Goal: Task Accomplishment & Management: Complete application form

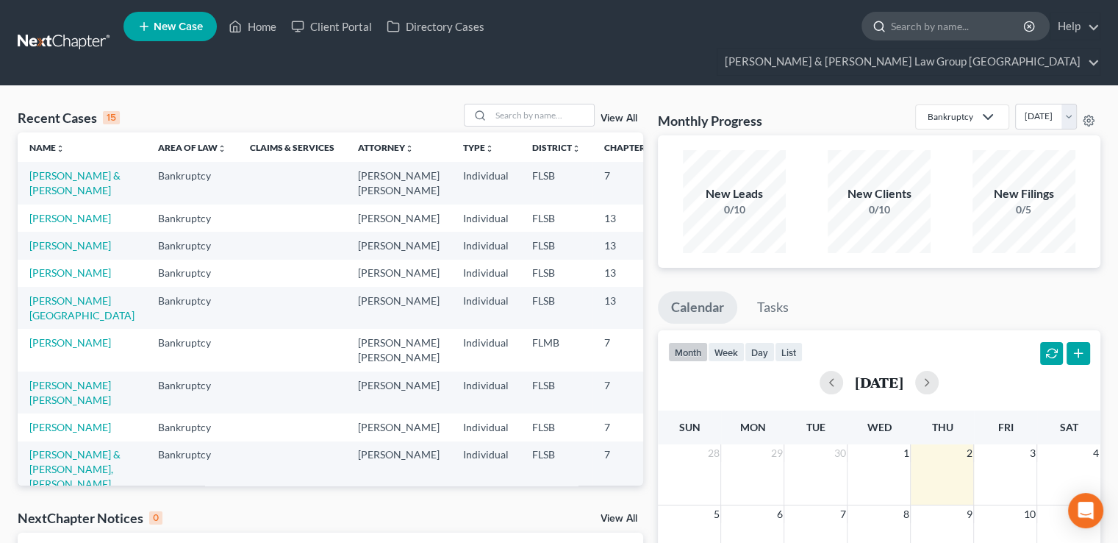
click at [891, 32] on input "search" at bounding box center [958, 25] width 135 height 27
click at [565, 104] on input "search" at bounding box center [542, 114] width 103 height 21
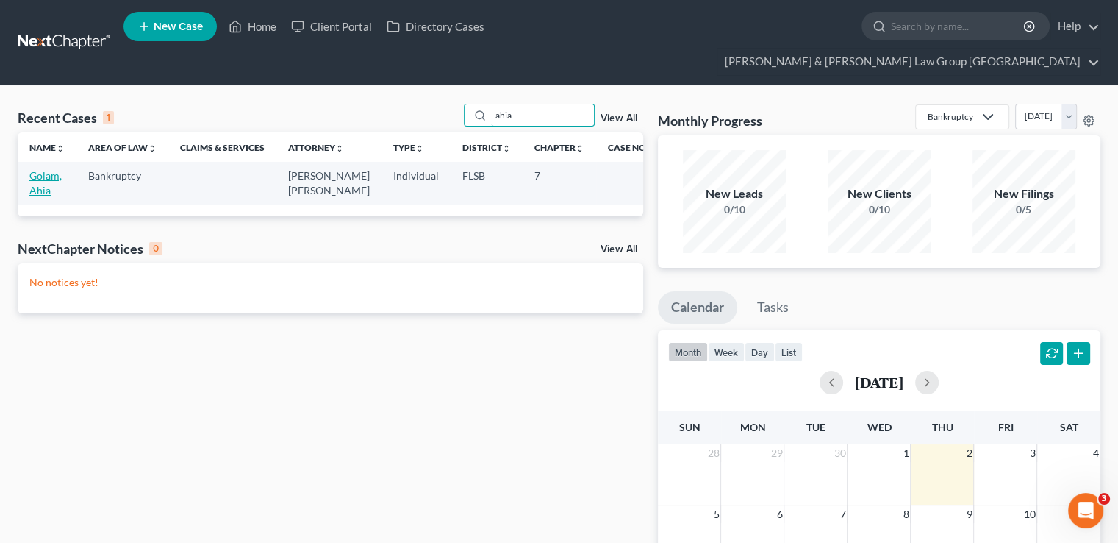
type input "ahia"
click at [43, 169] on link "Golam, Ahia" at bounding box center [45, 182] width 32 height 27
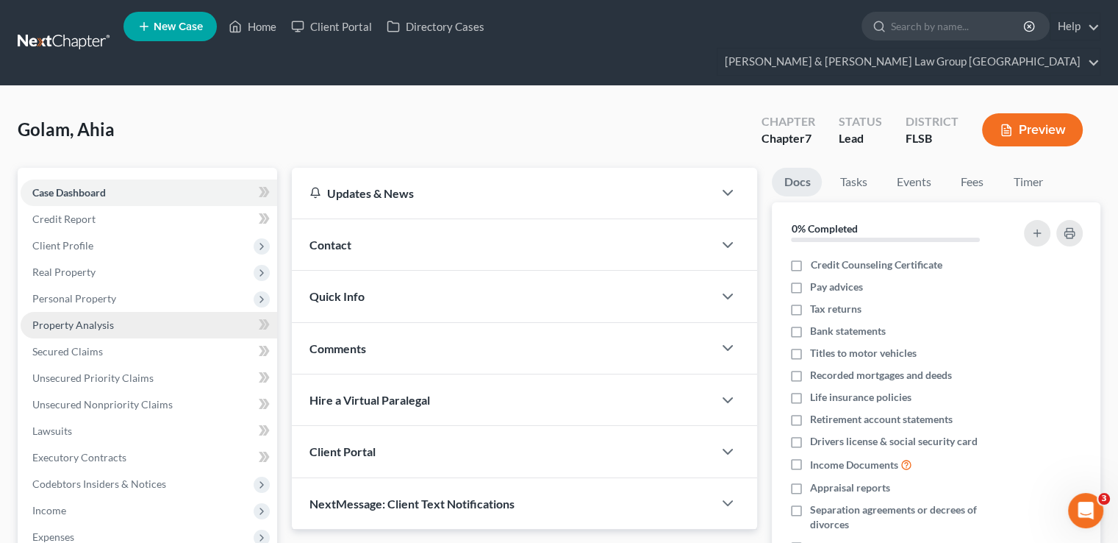
click at [105, 312] on link "Property Analysis" at bounding box center [149, 325] width 257 height 26
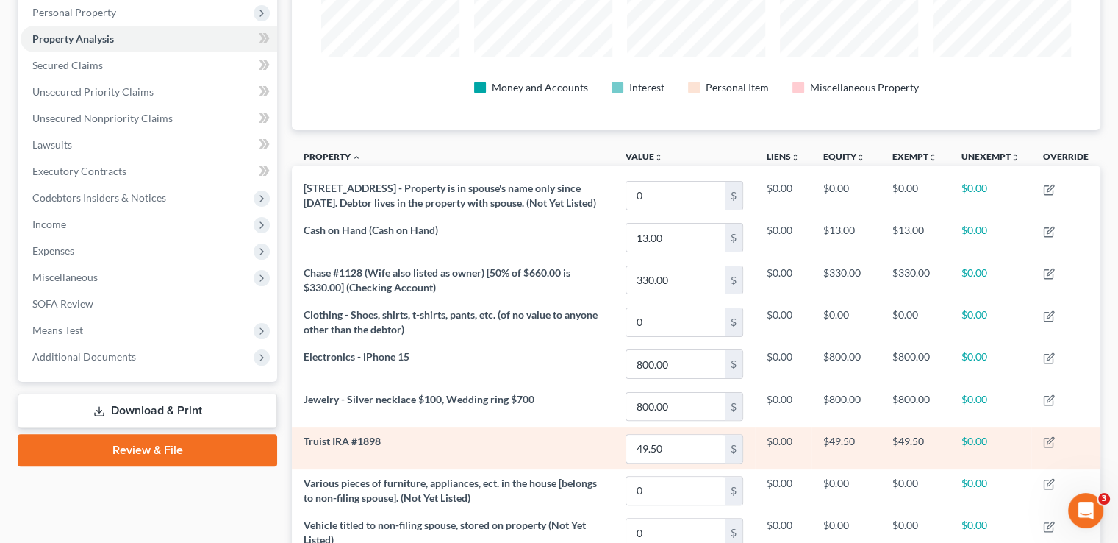
scroll to position [176, 0]
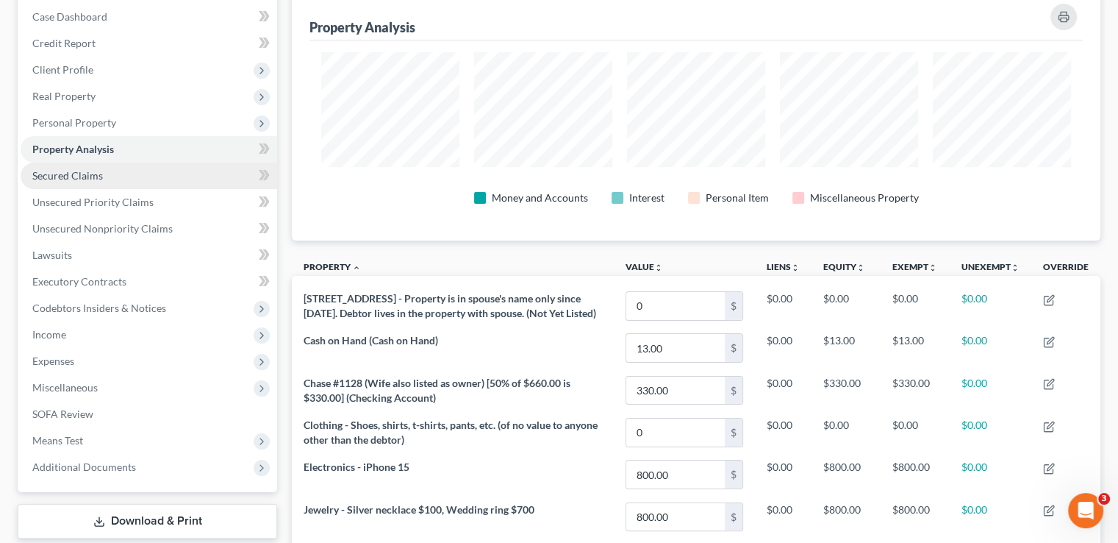
click at [106, 162] on link "Secured Claims" at bounding box center [149, 175] width 257 height 26
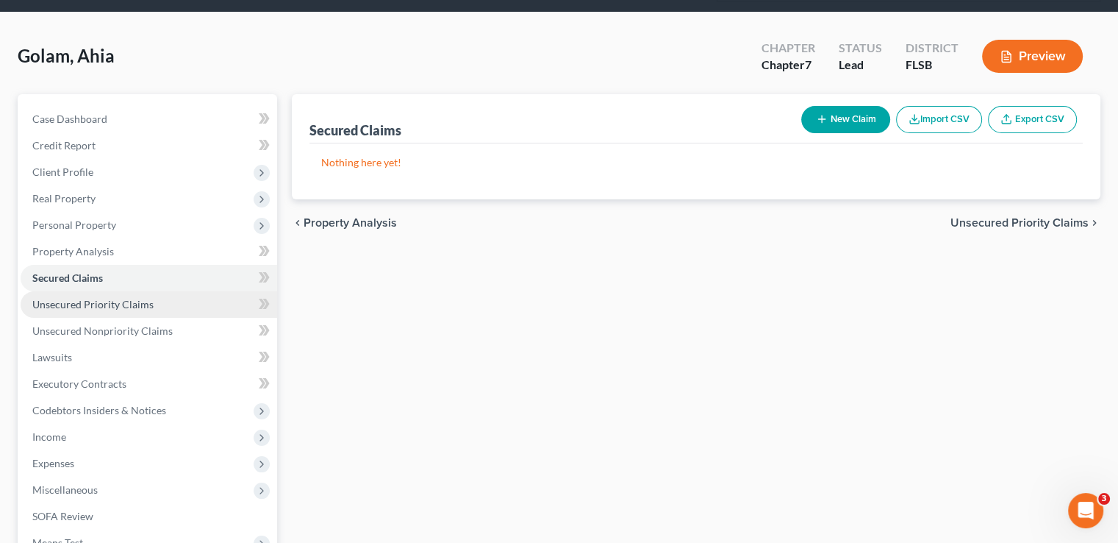
click at [125, 298] on span "Unsecured Priority Claims" at bounding box center [92, 304] width 121 height 12
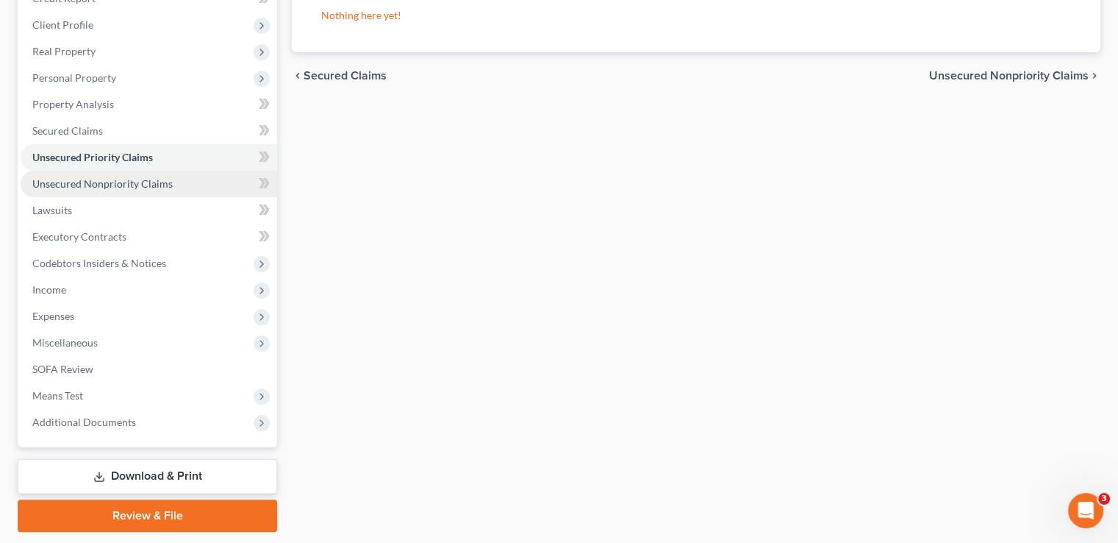
click at [146, 171] on link "Unsecured Nonpriority Claims" at bounding box center [149, 184] width 257 height 26
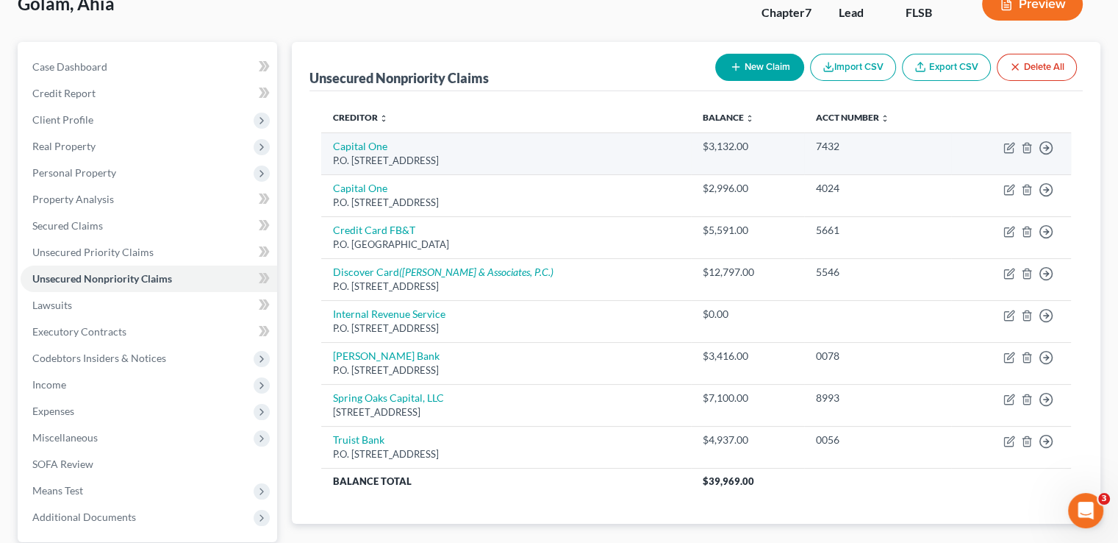
scroll to position [165, 0]
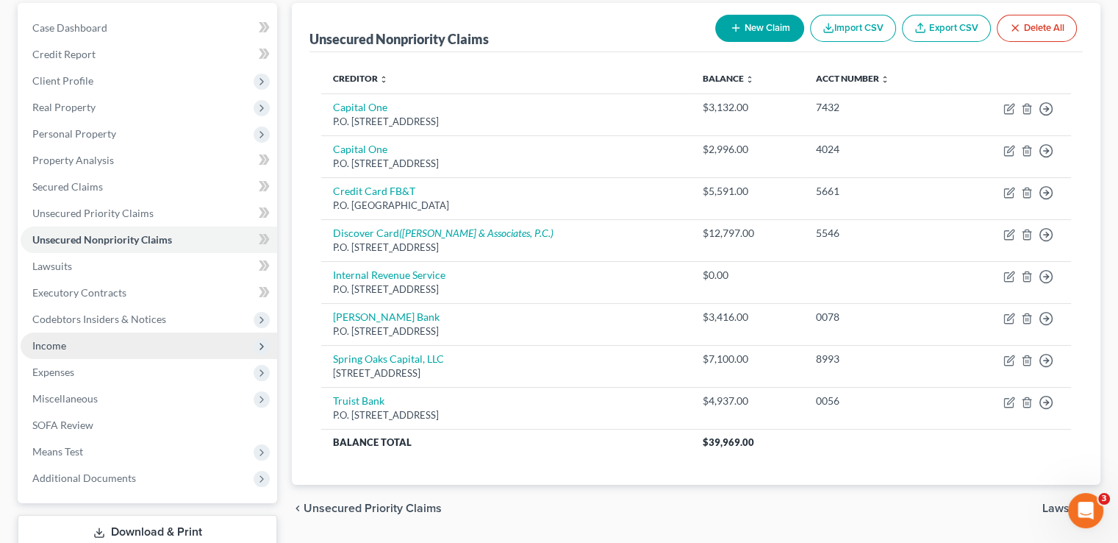
click at [107, 332] on span "Income" at bounding box center [149, 345] width 257 height 26
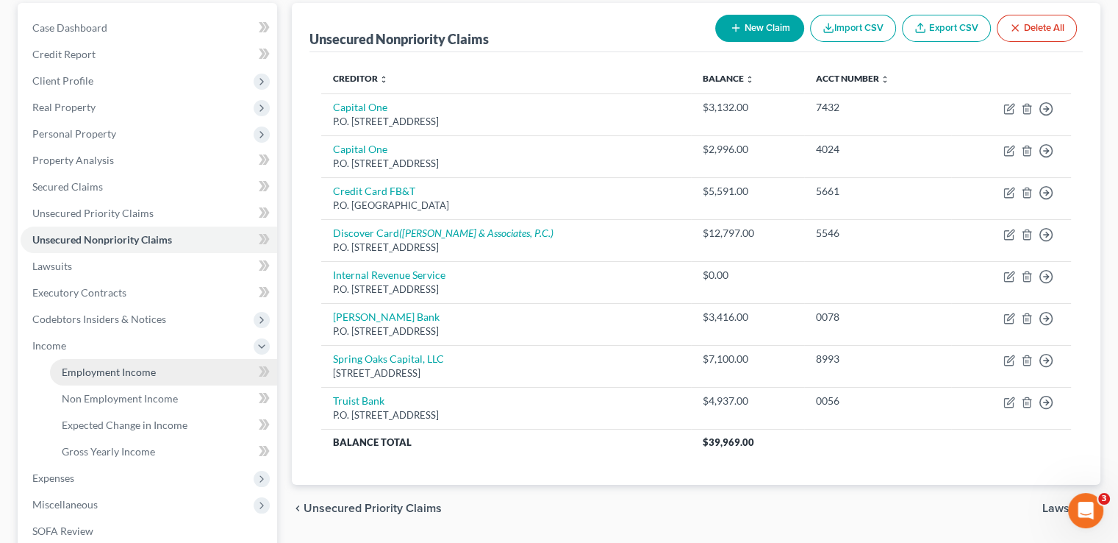
click at [112, 365] on span "Employment Income" at bounding box center [109, 371] width 94 height 12
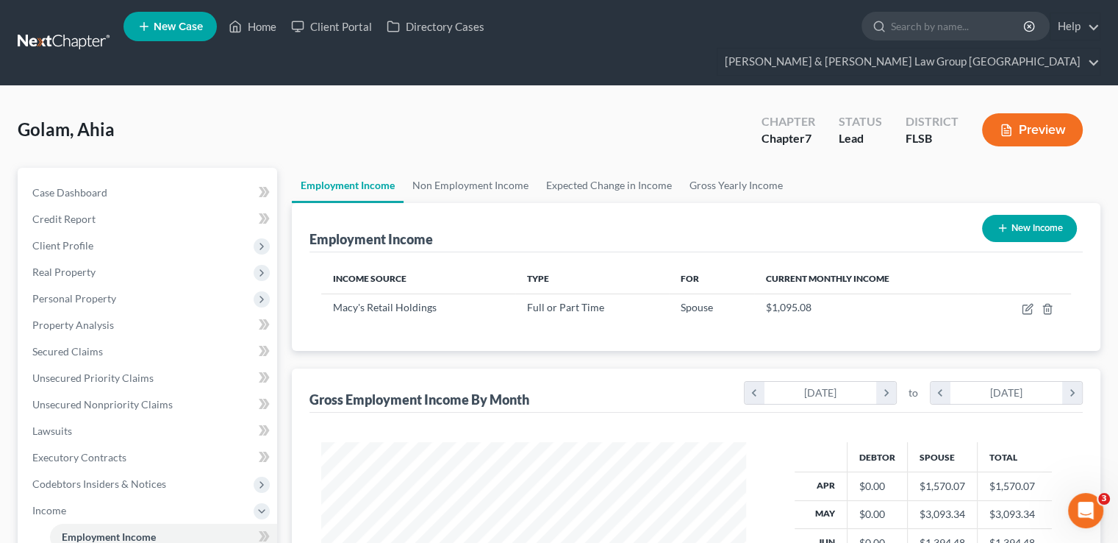
scroll to position [734966, 734773]
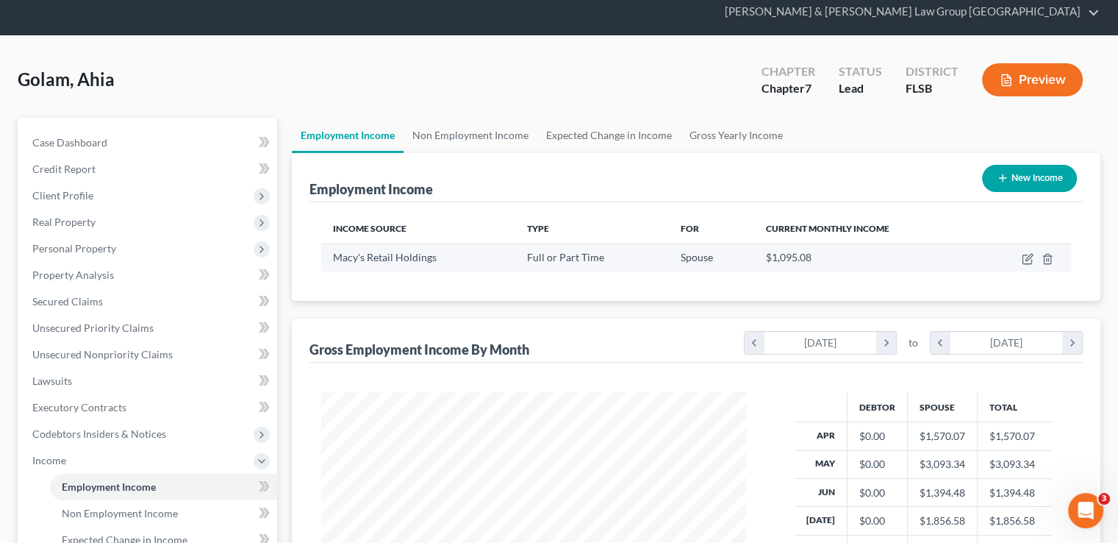
click at [1027, 243] on td at bounding box center [1024, 257] width 93 height 28
click at [1026, 253] on icon "button" at bounding box center [1028, 259] width 12 height 12
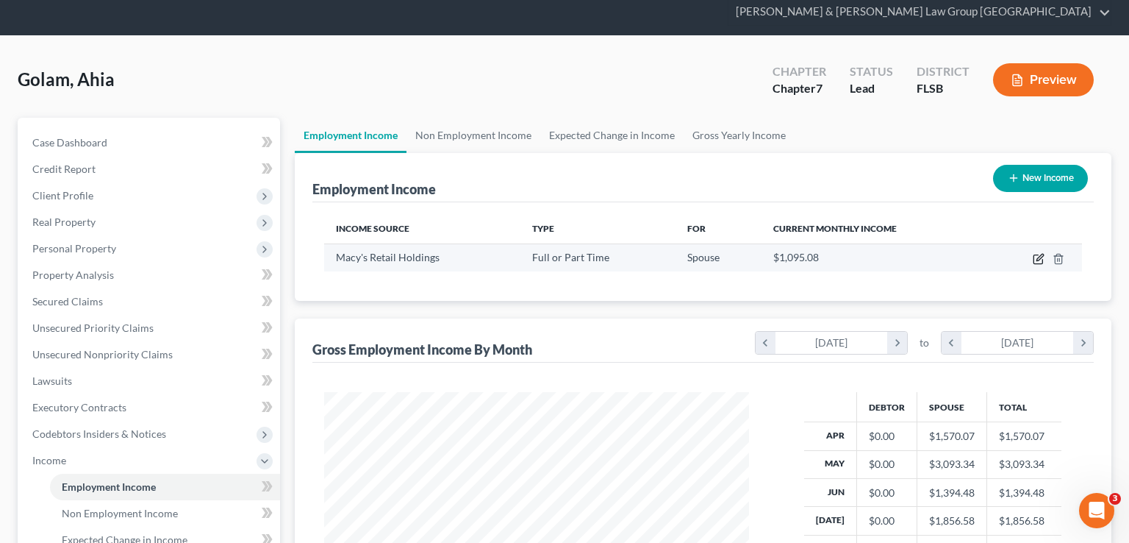
select select "0"
select select "36"
select select "2"
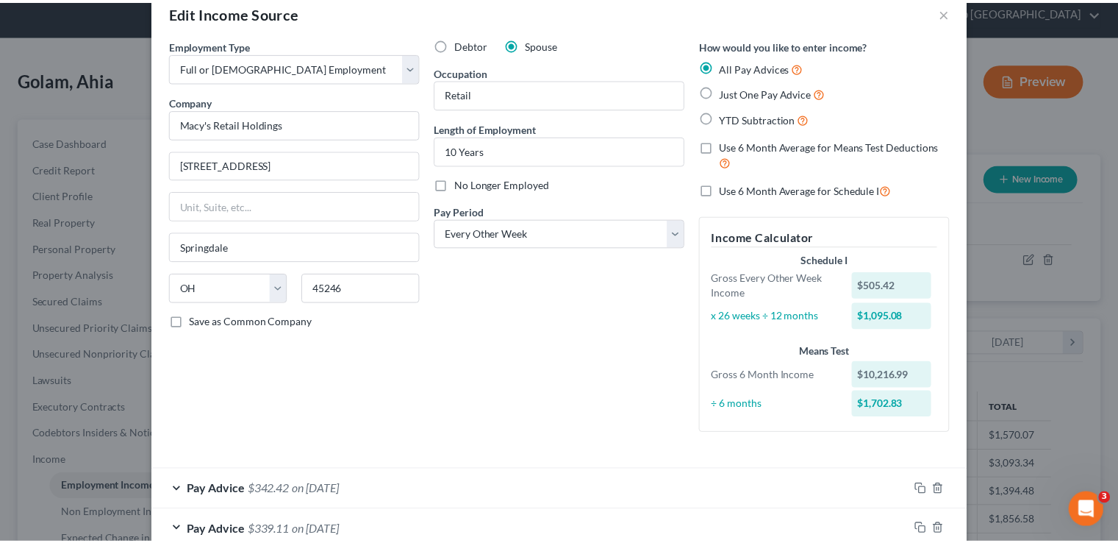
scroll to position [0, 0]
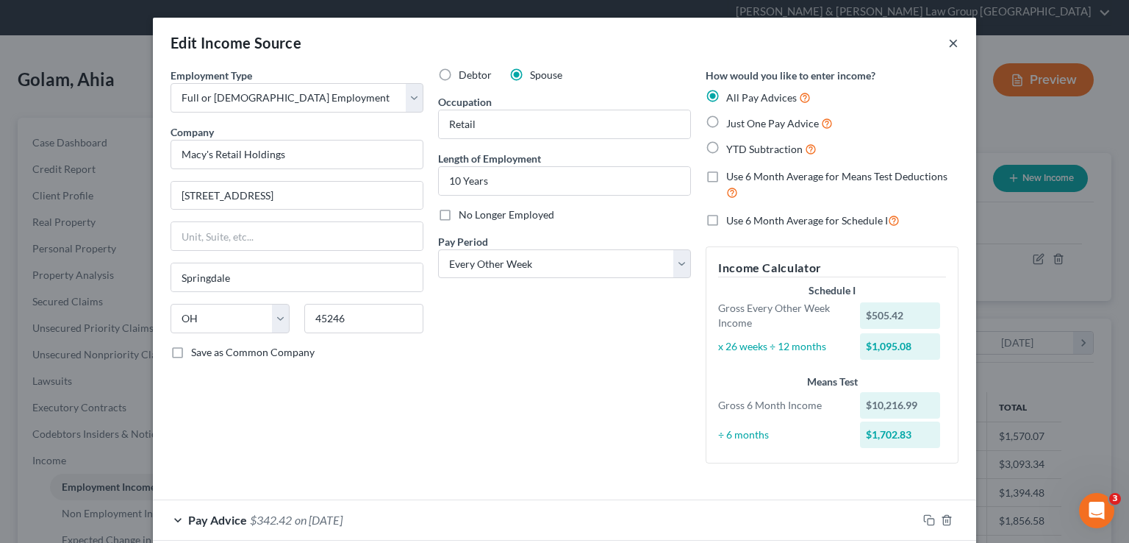
click at [948, 42] on button "×" at bounding box center [953, 43] width 10 height 18
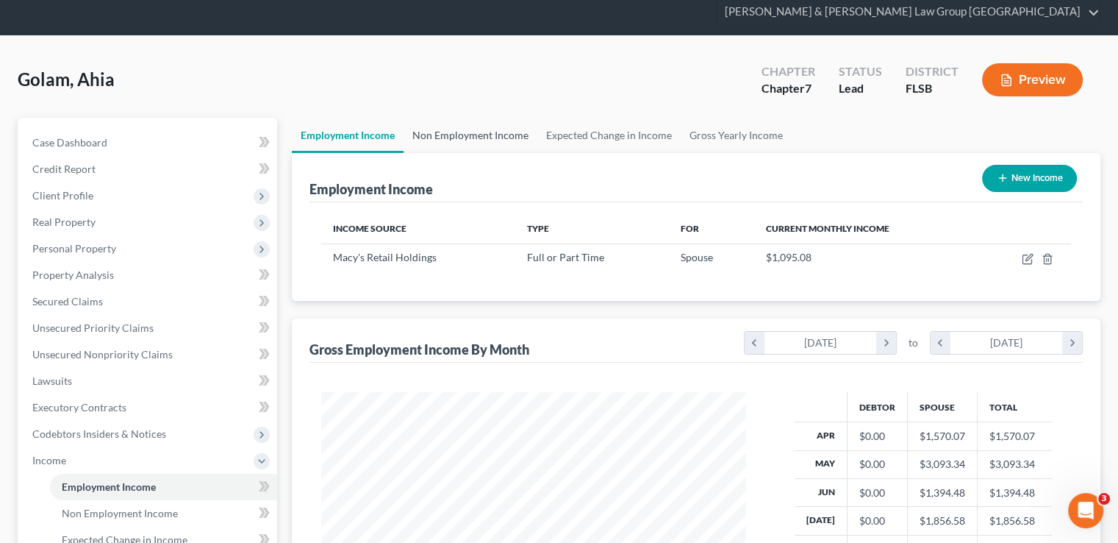
scroll to position [734966, 734773]
click at [471, 118] on link "Non Employment Income" at bounding box center [471, 135] width 134 height 35
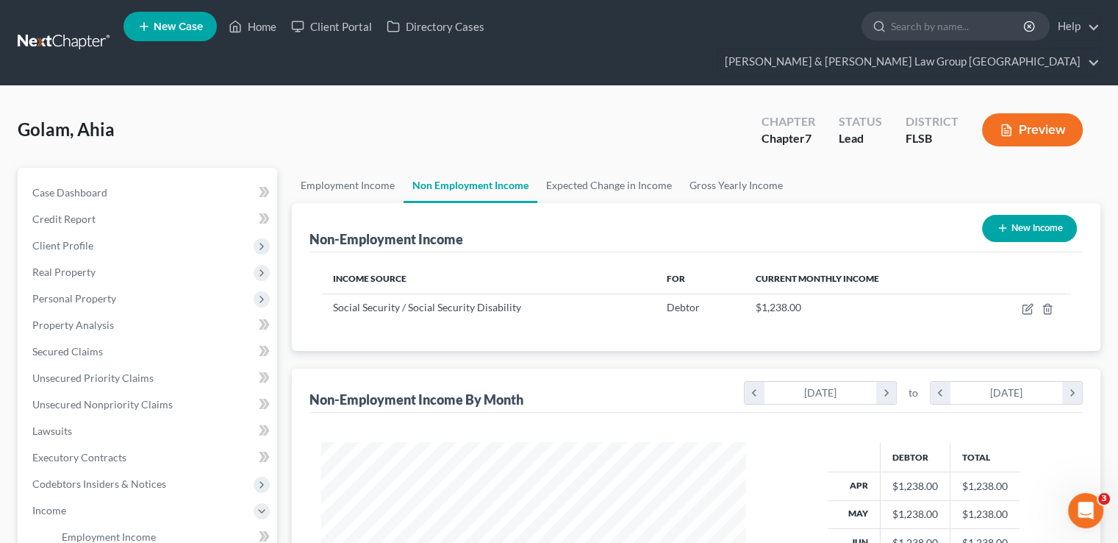
scroll to position [734966, 734773]
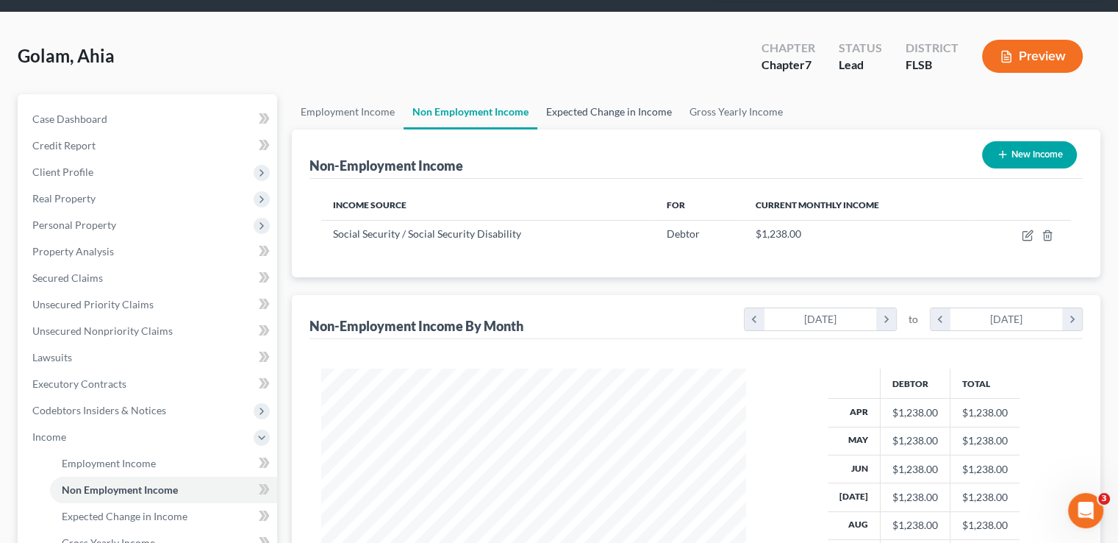
click at [610, 94] on link "Expected Change in Income" at bounding box center [608, 111] width 143 height 35
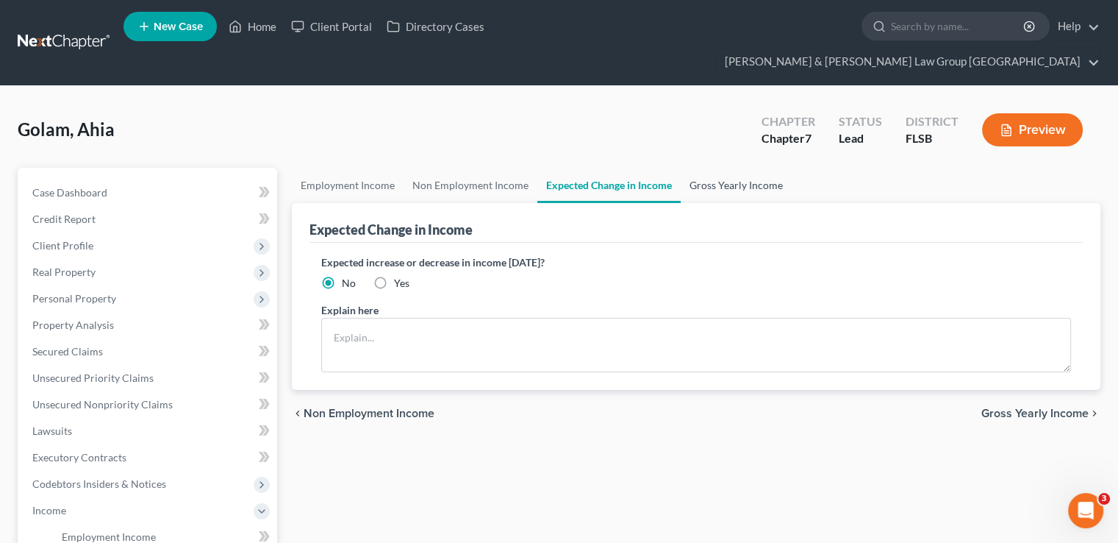
click at [723, 168] on link "Gross Yearly Income" at bounding box center [736, 185] width 111 height 35
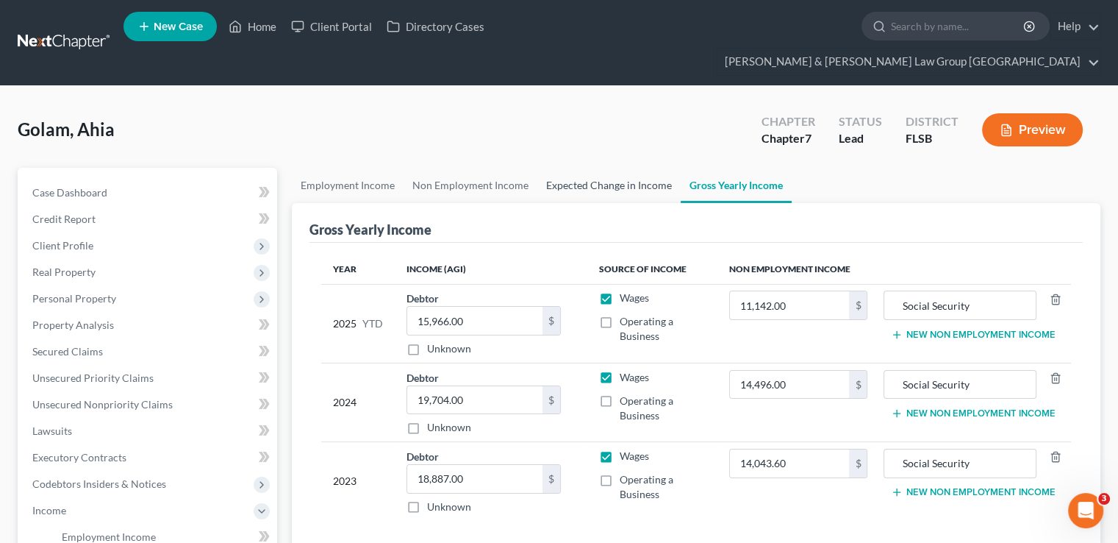
click at [593, 168] on link "Expected Change in Income" at bounding box center [608, 185] width 143 height 35
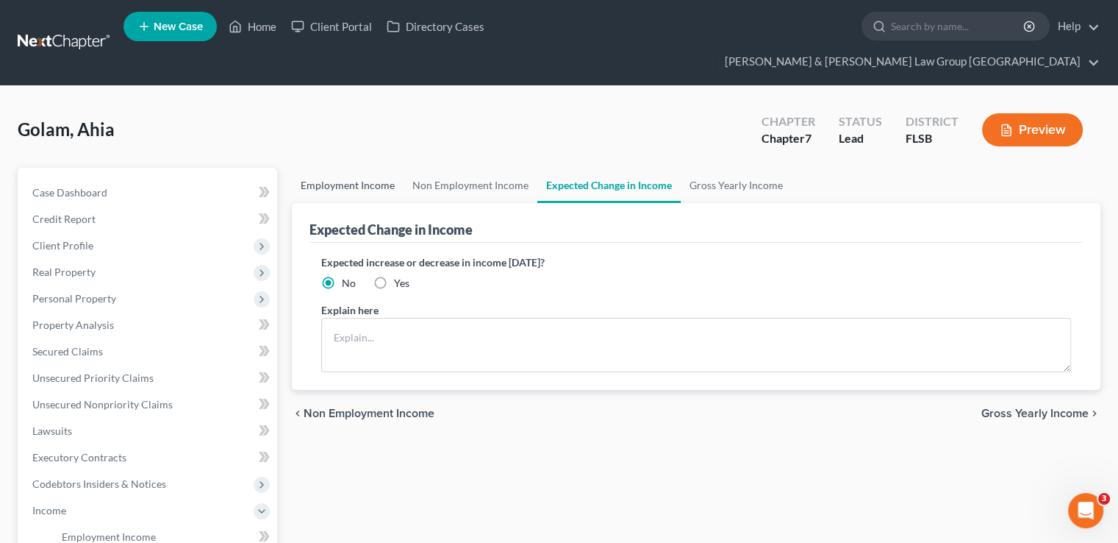
click at [376, 168] on link "Employment Income" at bounding box center [348, 185] width 112 height 35
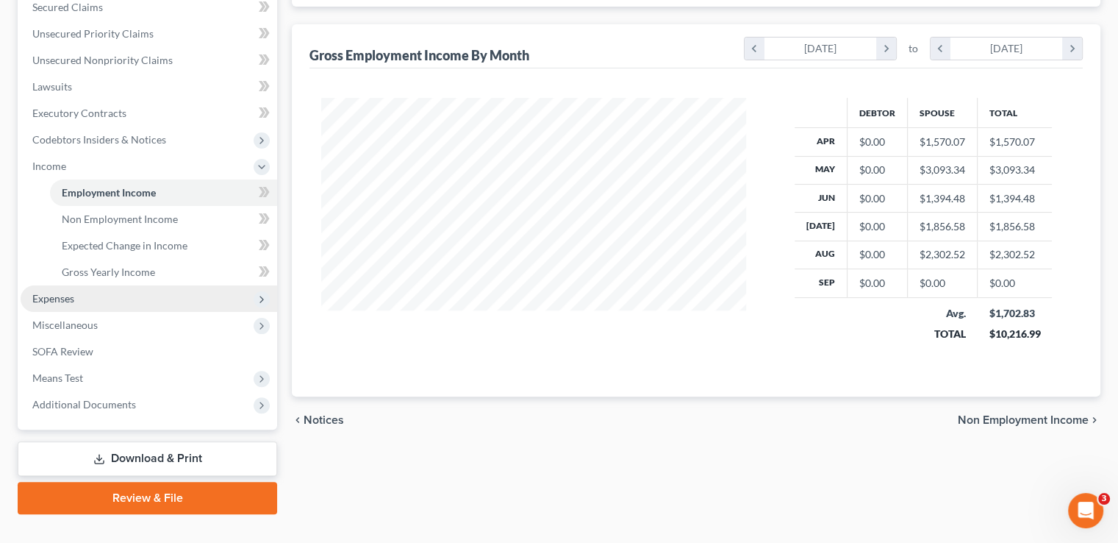
click at [100, 285] on span "Expenses" at bounding box center [149, 298] width 257 height 26
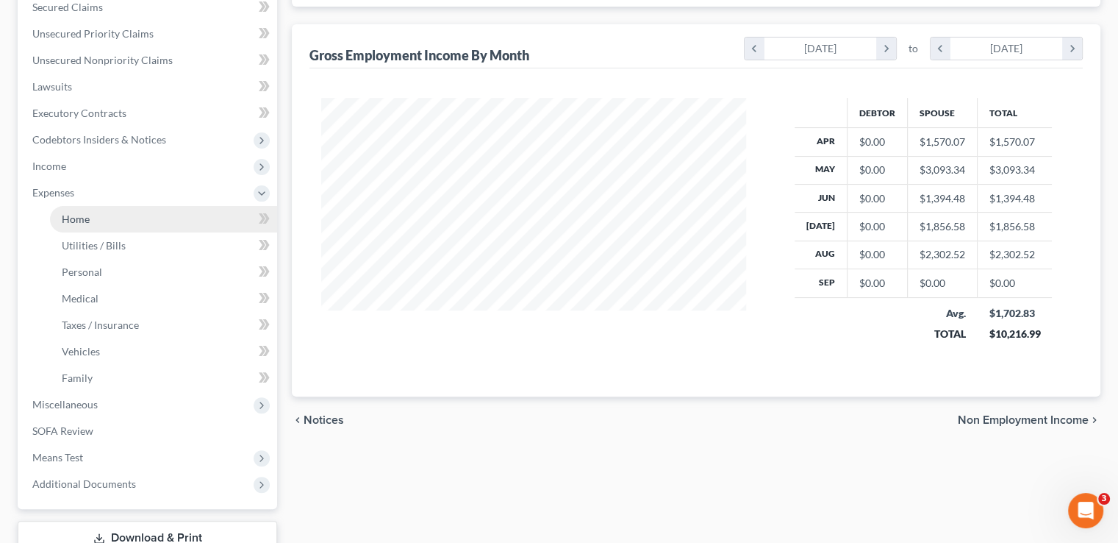
click at [107, 206] on link "Home" at bounding box center [163, 219] width 227 height 26
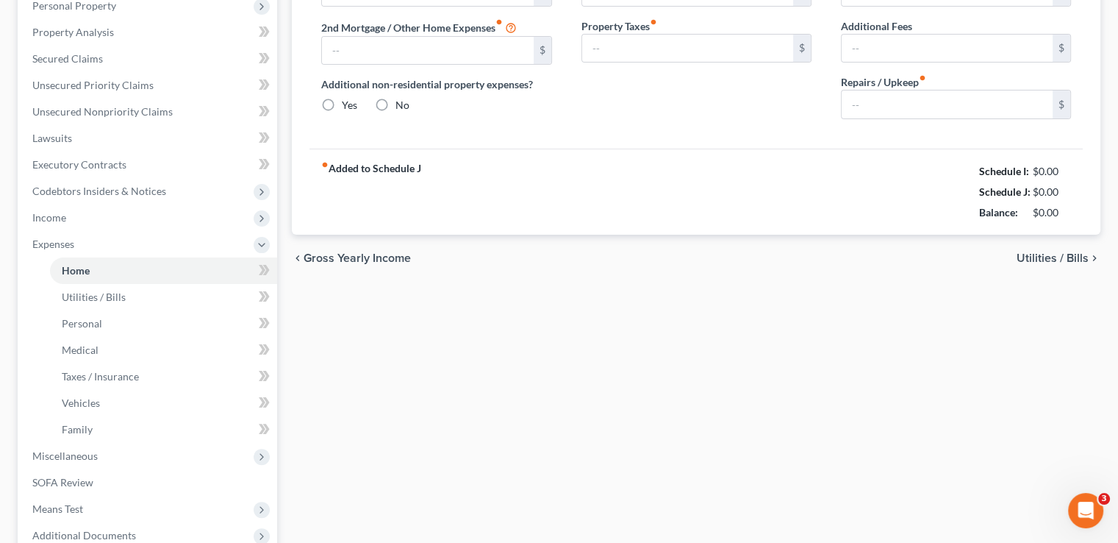
type input "914.31"
type input "326.28"
radio input "true"
type input "0.00"
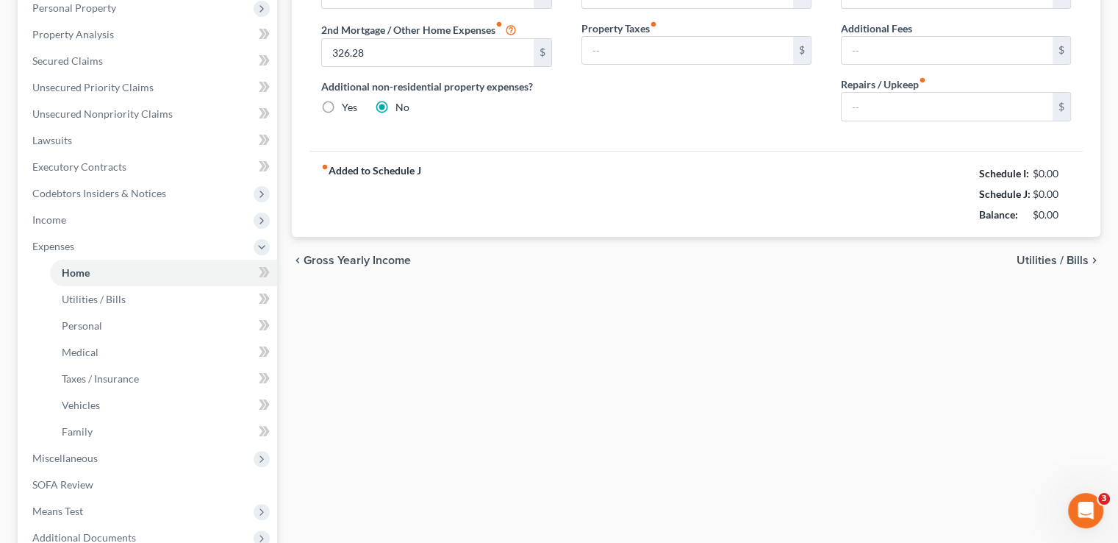
type input "277.00"
type input "0.00"
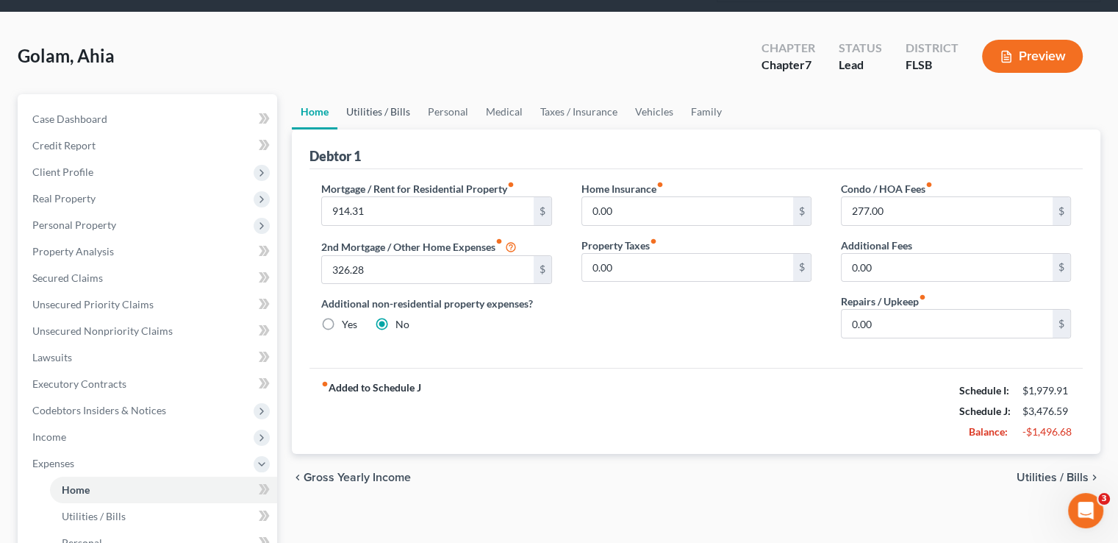
click at [373, 94] on link "Utilities / Bills" at bounding box center [378, 111] width 82 height 35
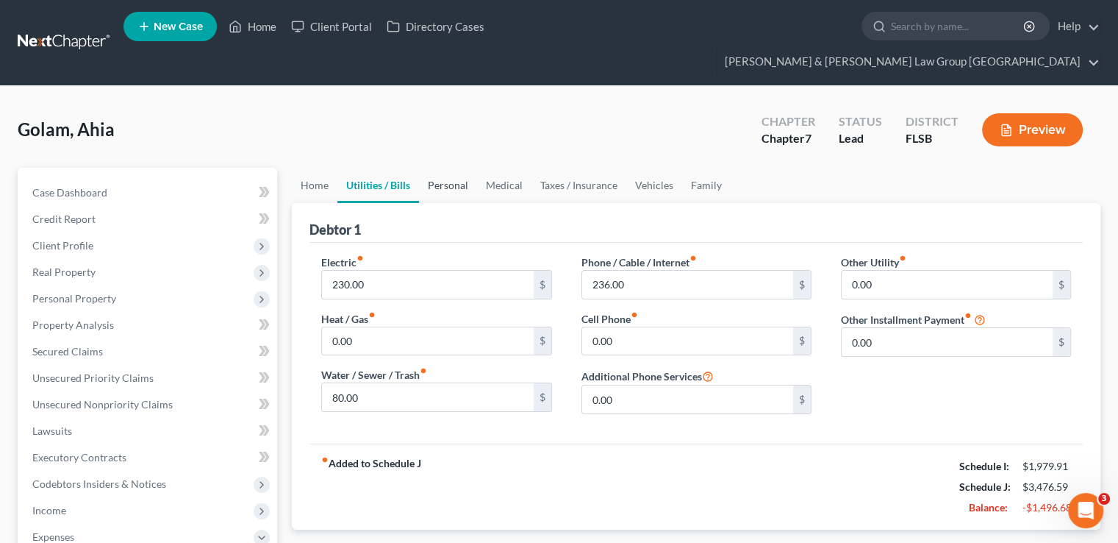
click at [441, 168] on link "Personal" at bounding box center [448, 185] width 58 height 35
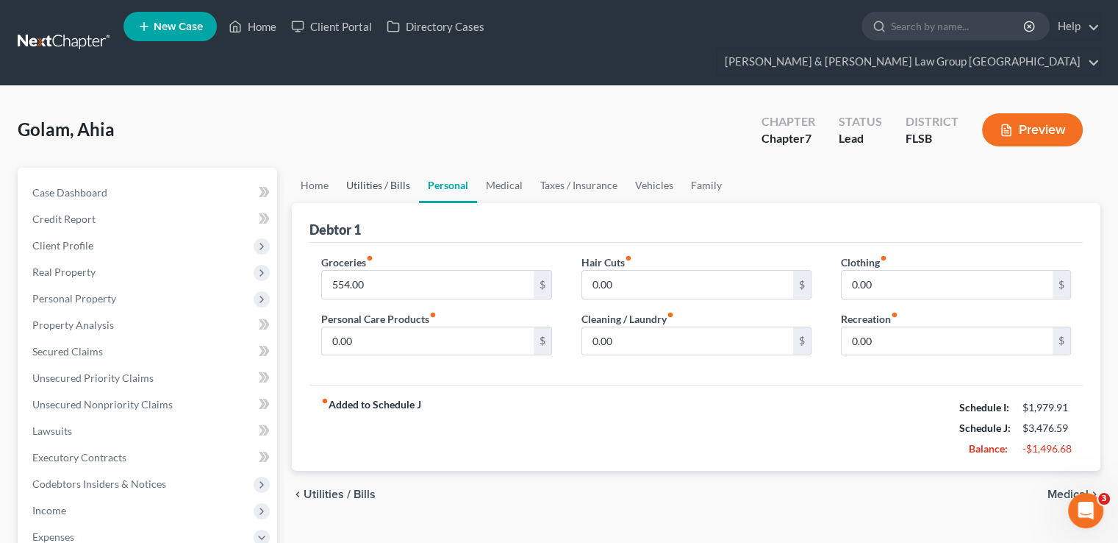
click at [397, 168] on link "Utilities / Bills" at bounding box center [378, 185] width 82 height 35
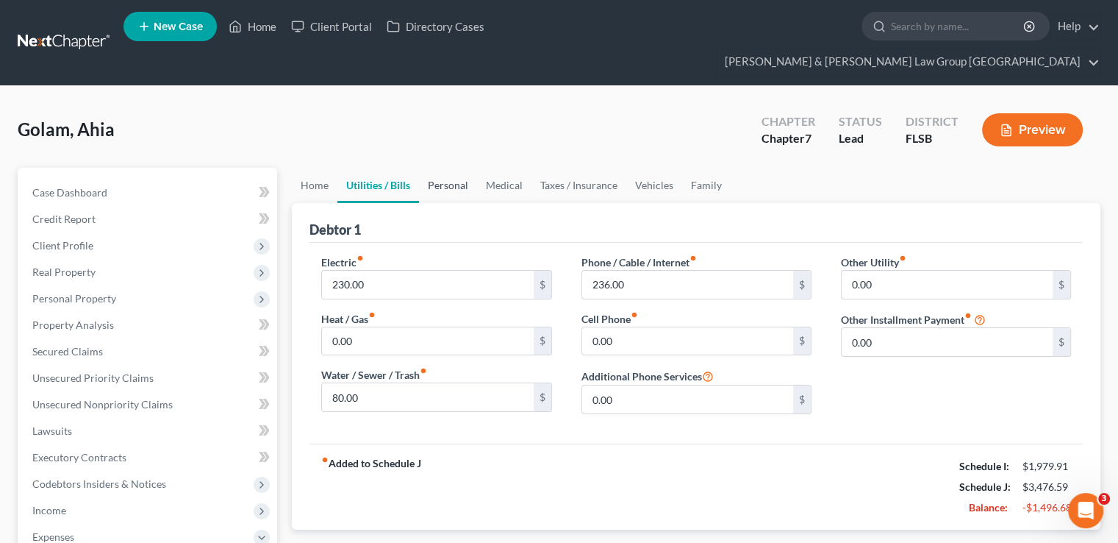
click at [464, 168] on link "Personal" at bounding box center [448, 185] width 58 height 35
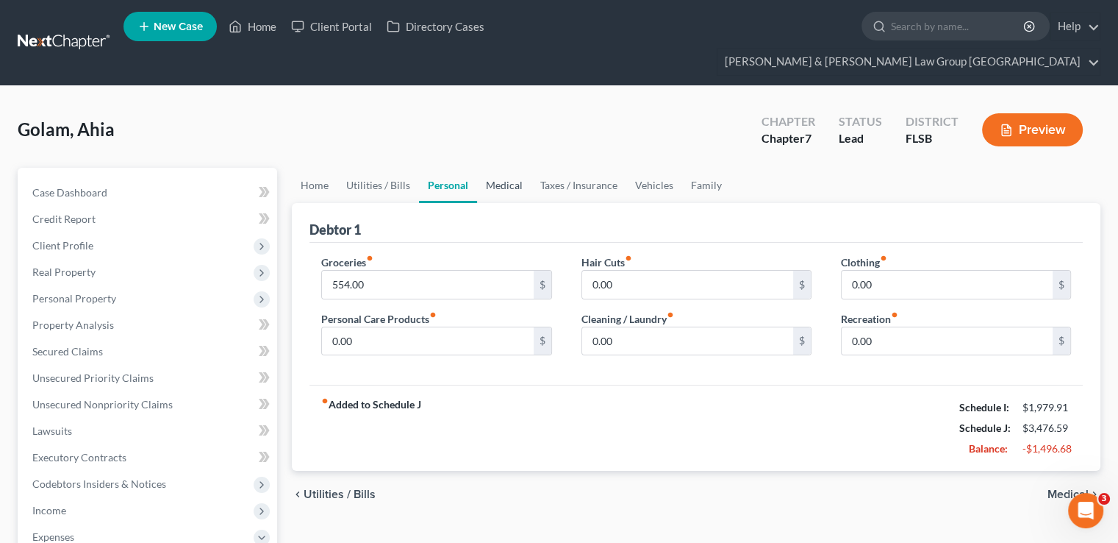
click at [515, 168] on link "Medical" at bounding box center [504, 185] width 54 height 35
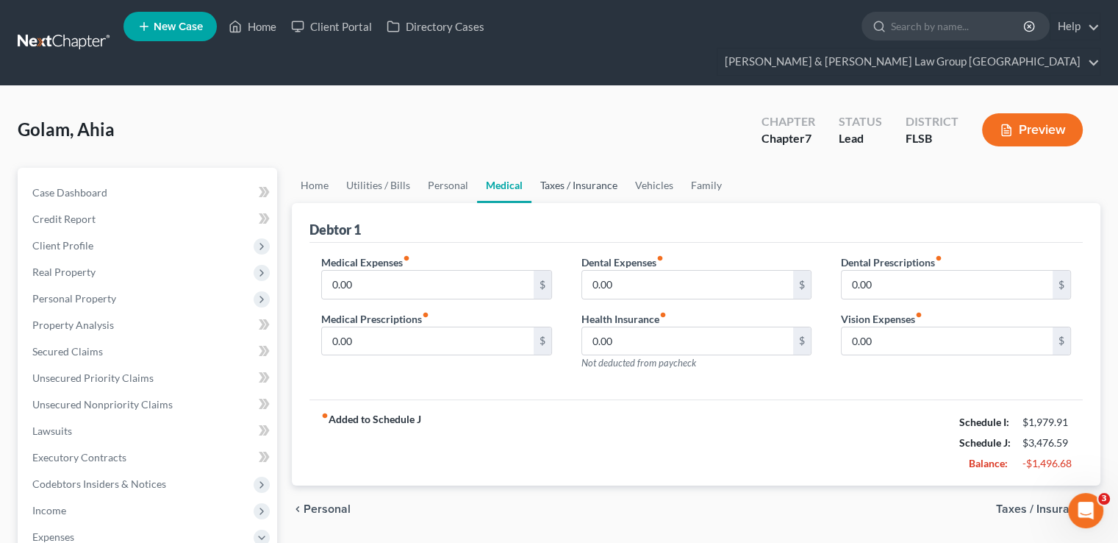
click at [569, 168] on link "Taxes / Insurance" at bounding box center [579, 185] width 95 height 35
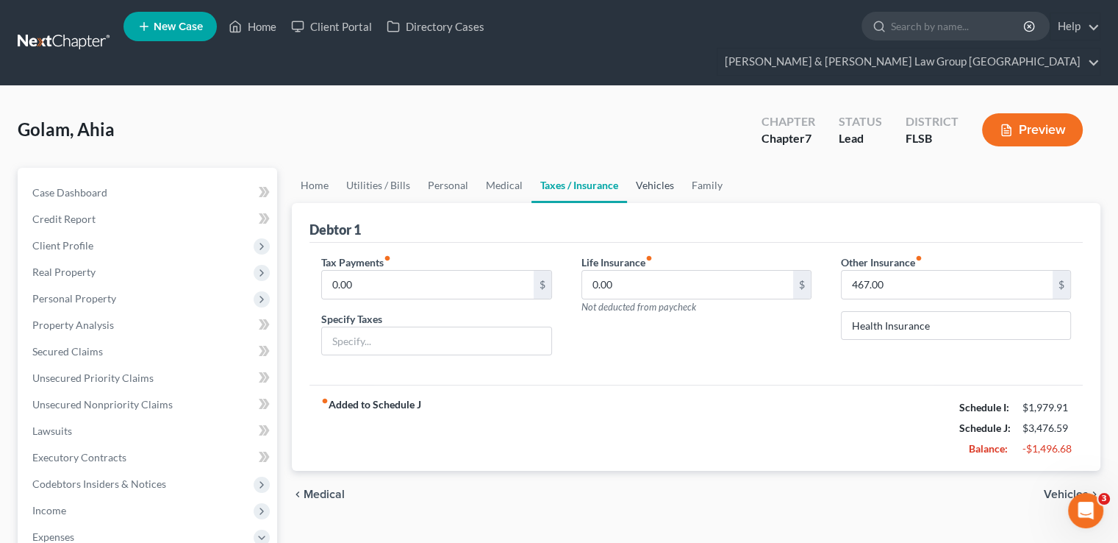
click at [633, 168] on link "Vehicles" at bounding box center [655, 185] width 56 height 35
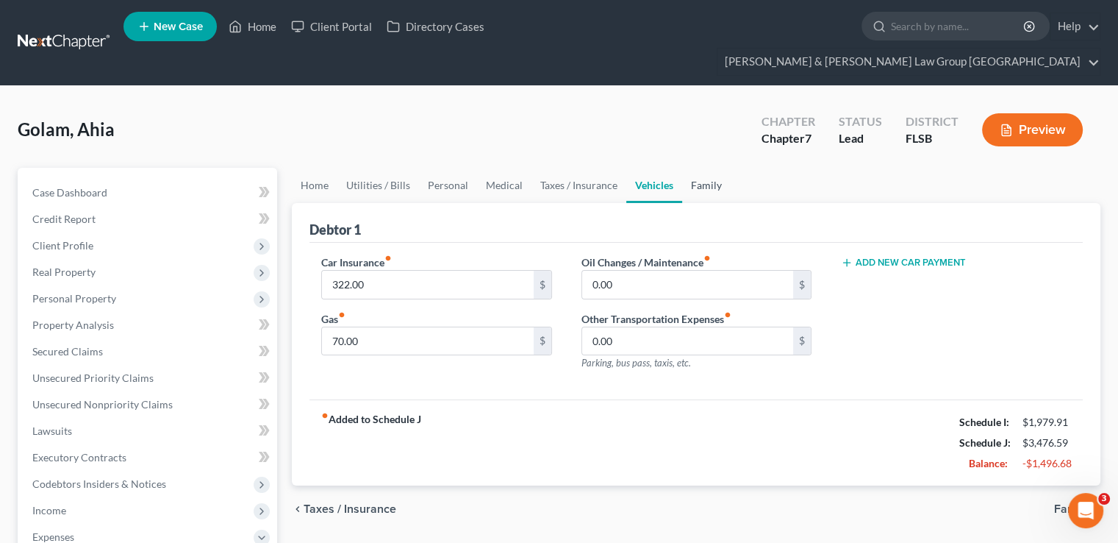
click at [707, 168] on link "Family" at bounding box center [706, 185] width 49 height 35
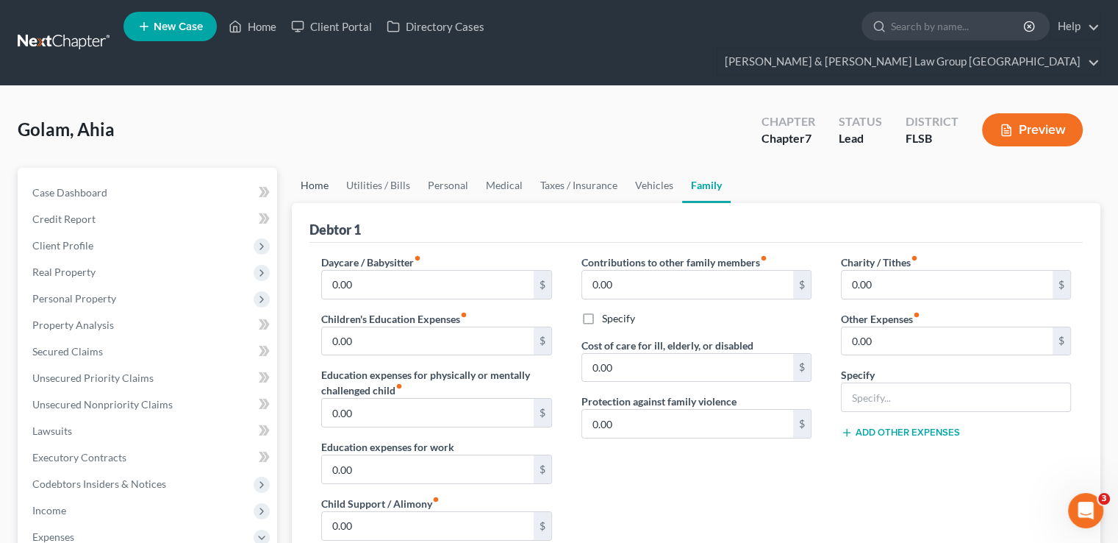
click at [324, 168] on link "Home" at bounding box center [315, 185] width 46 height 35
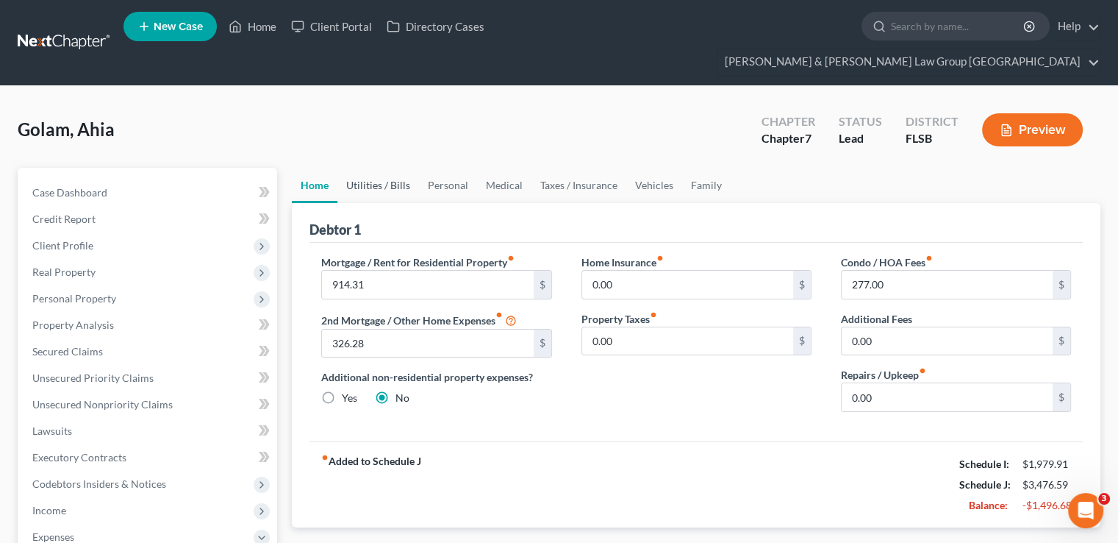
click at [377, 168] on link "Utilities / Bills" at bounding box center [378, 185] width 82 height 35
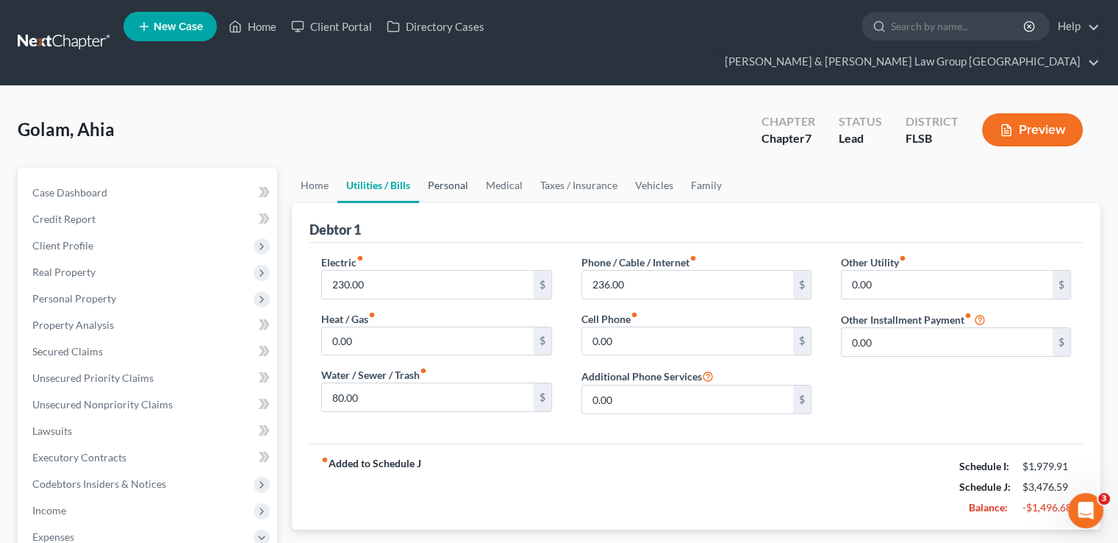
click at [440, 168] on link "Personal" at bounding box center [448, 185] width 58 height 35
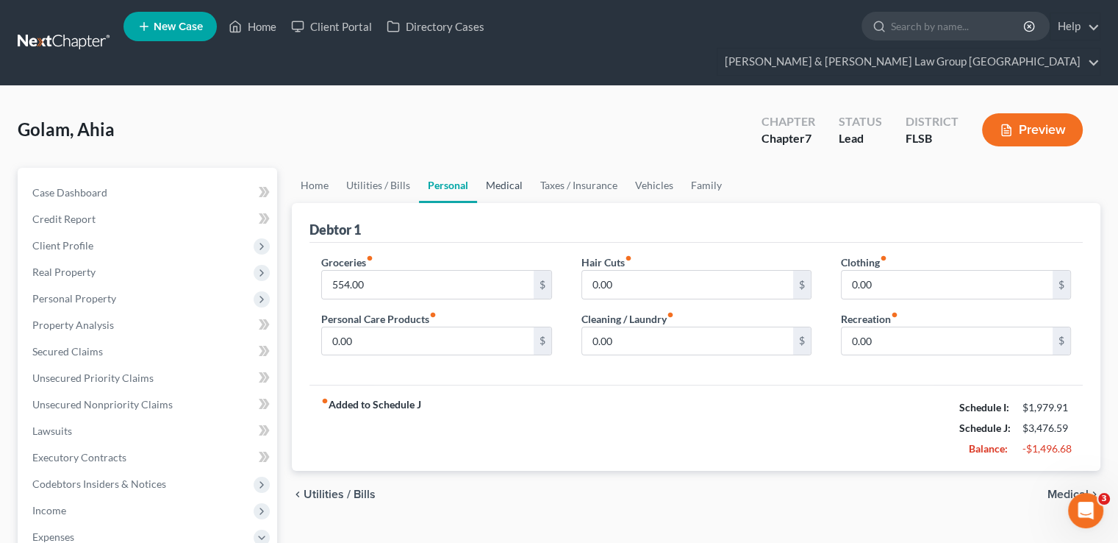
click at [500, 168] on link "Medical" at bounding box center [504, 185] width 54 height 35
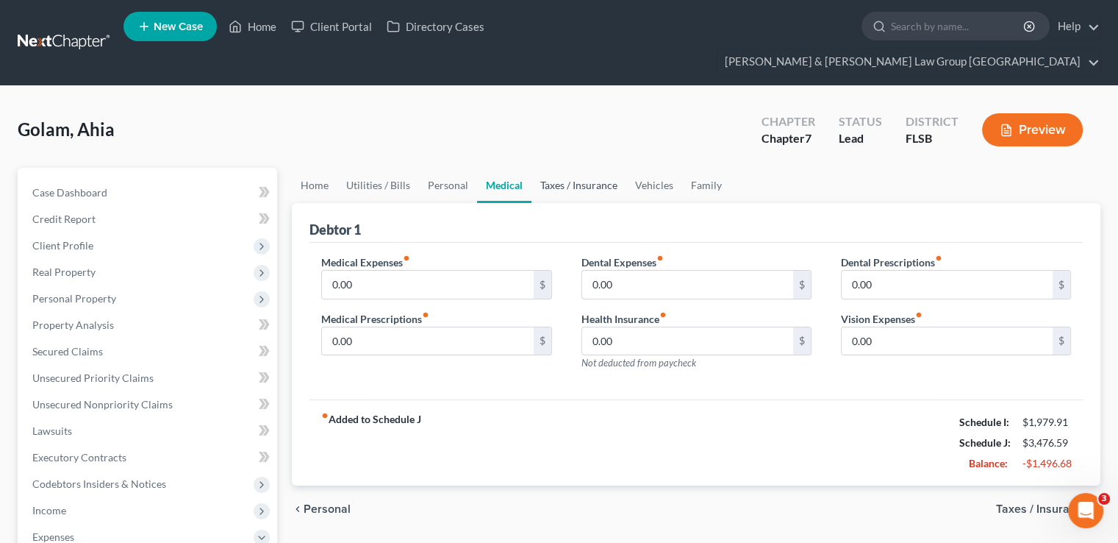
click at [575, 168] on link "Taxes / Insurance" at bounding box center [579, 185] width 95 height 35
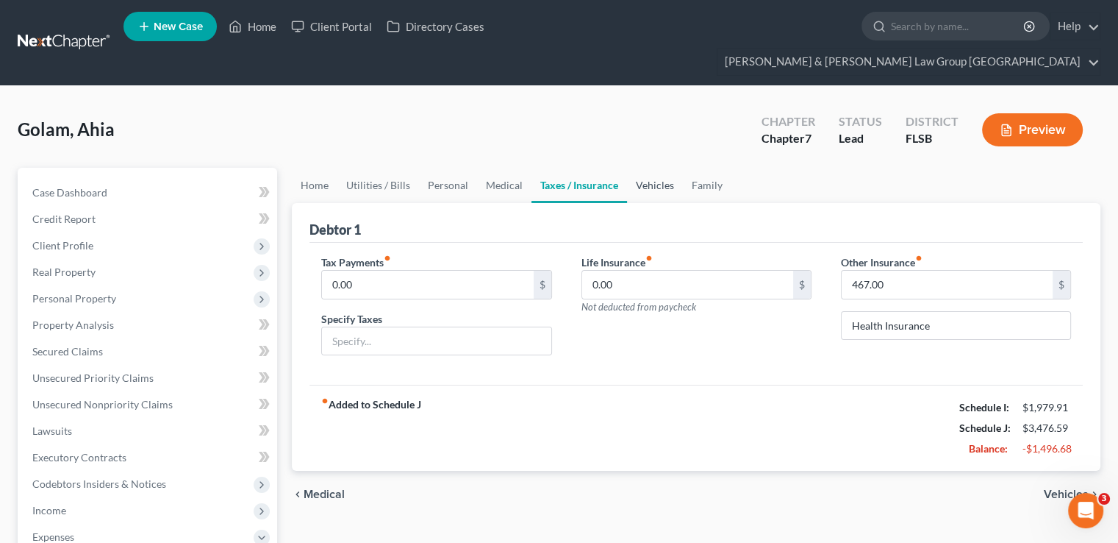
click at [646, 168] on link "Vehicles" at bounding box center [655, 185] width 56 height 35
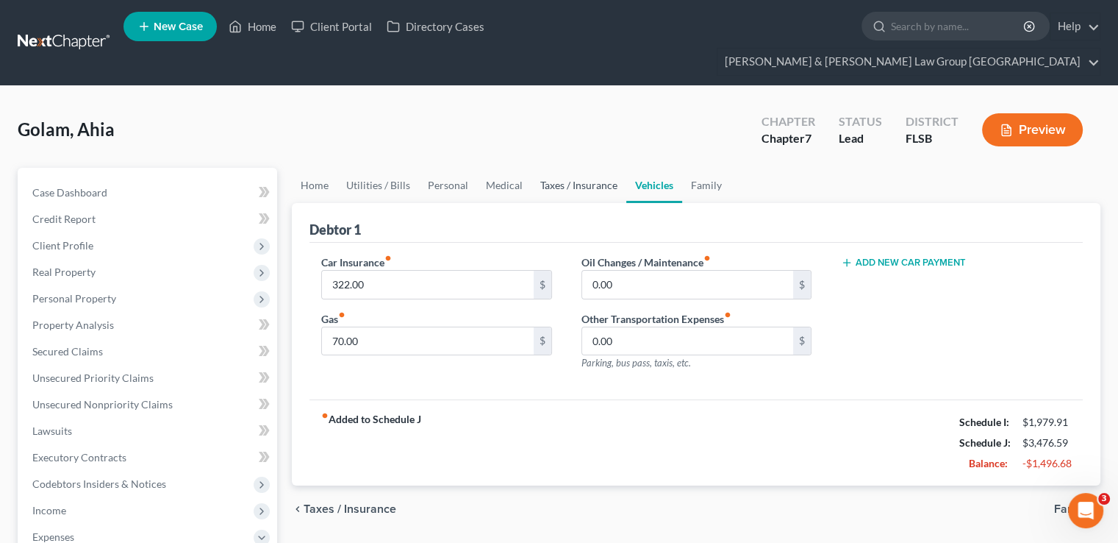
click at [582, 168] on link "Taxes / Insurance" at bounding box center [579, 185] width 95 height 35
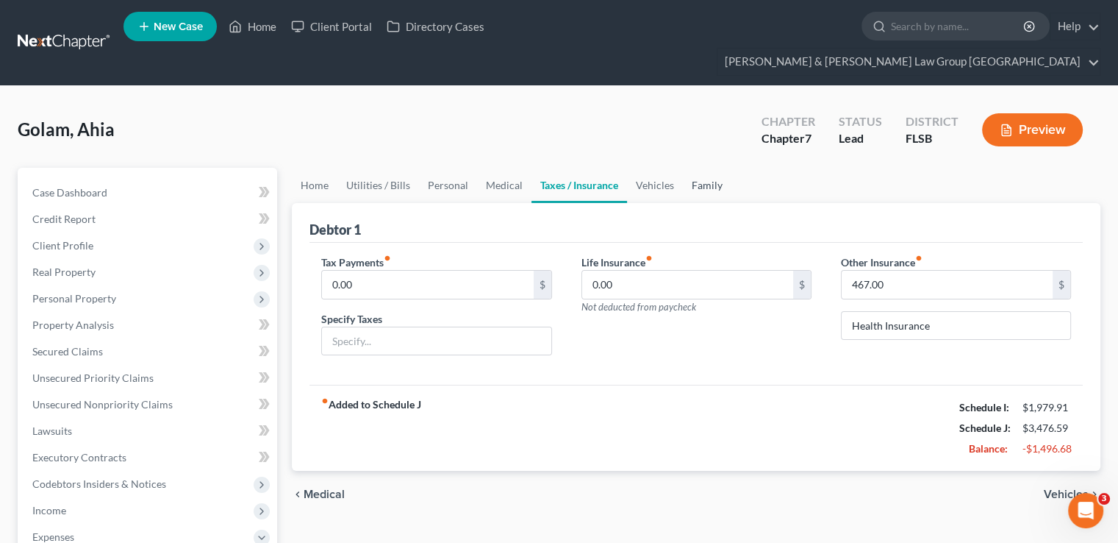
click at [717, 168] on link "Family" at bounding box center [707, 185] width 49 height 35
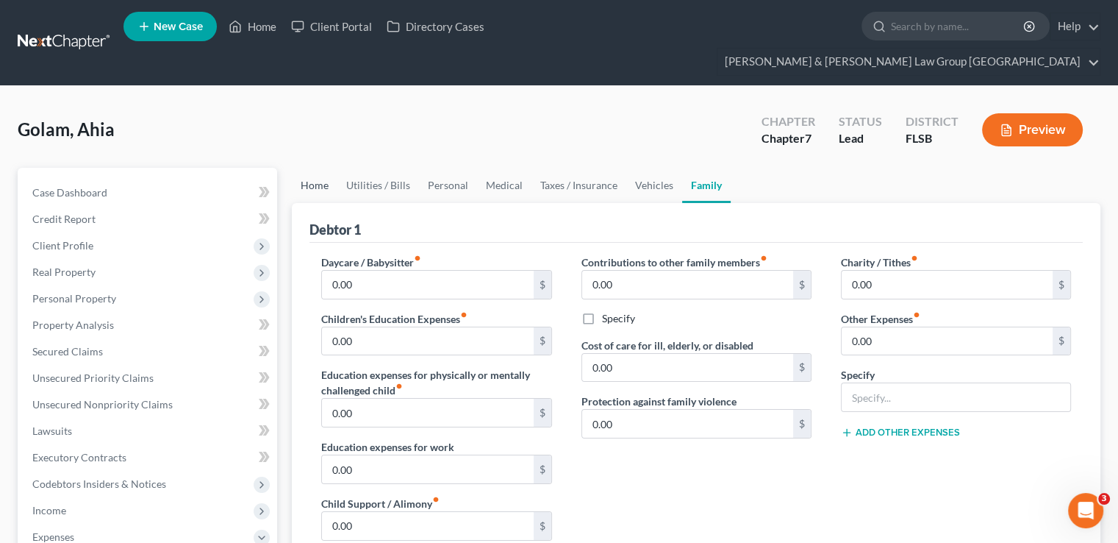
drag, startPoint x: 292, startPoint y: 162, endPoint x: 279, endPoint y: 176, distance: 19.2
click at [292, 168] on link "Home" at bounding box center [315, 185] width 46 height 35
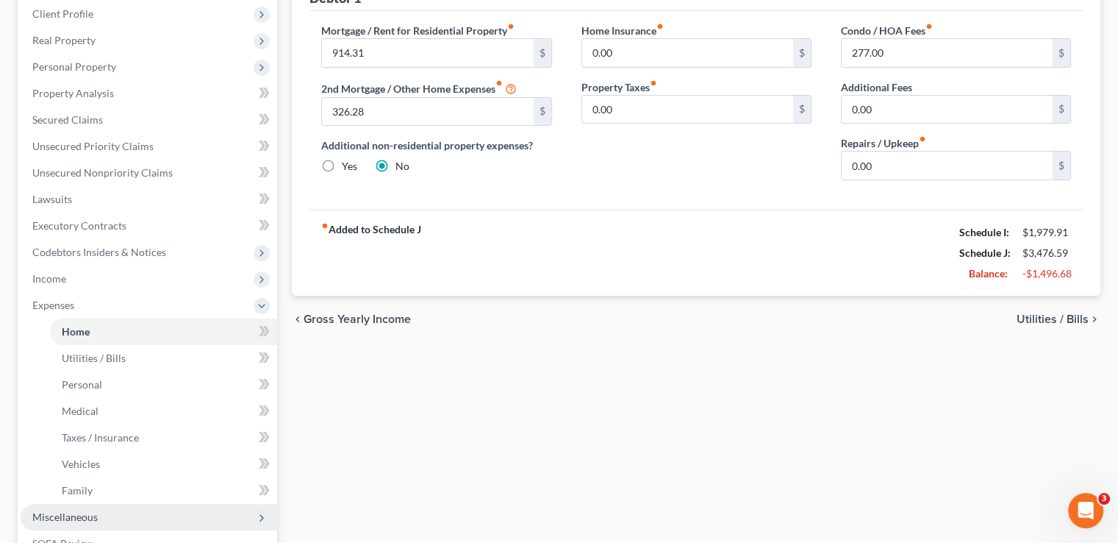
scroll to position [294, 0]
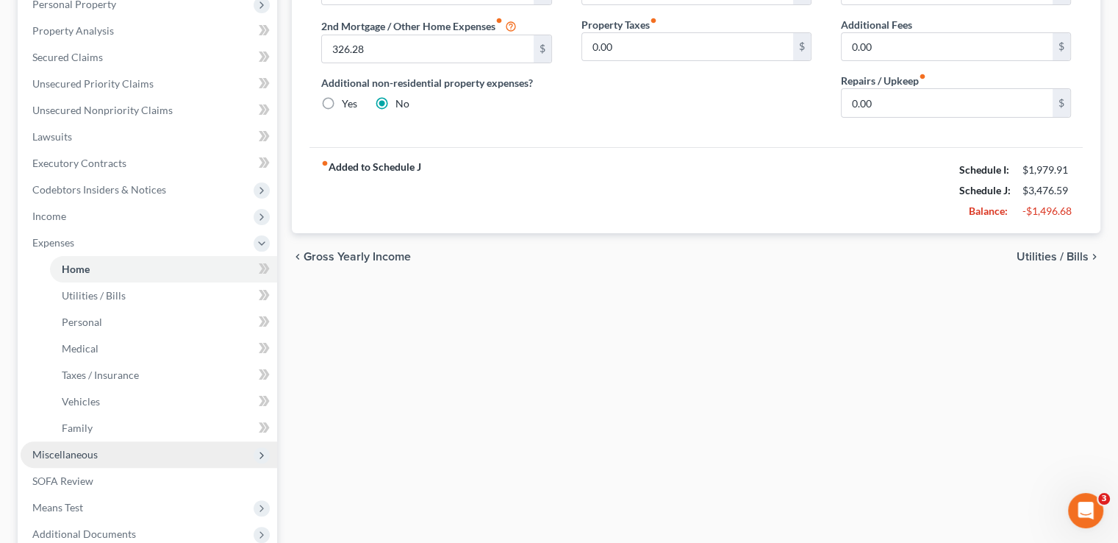
click at [113, 441] on span "Miscellaneous" at bounding box center [149, 454] width 257 height 26
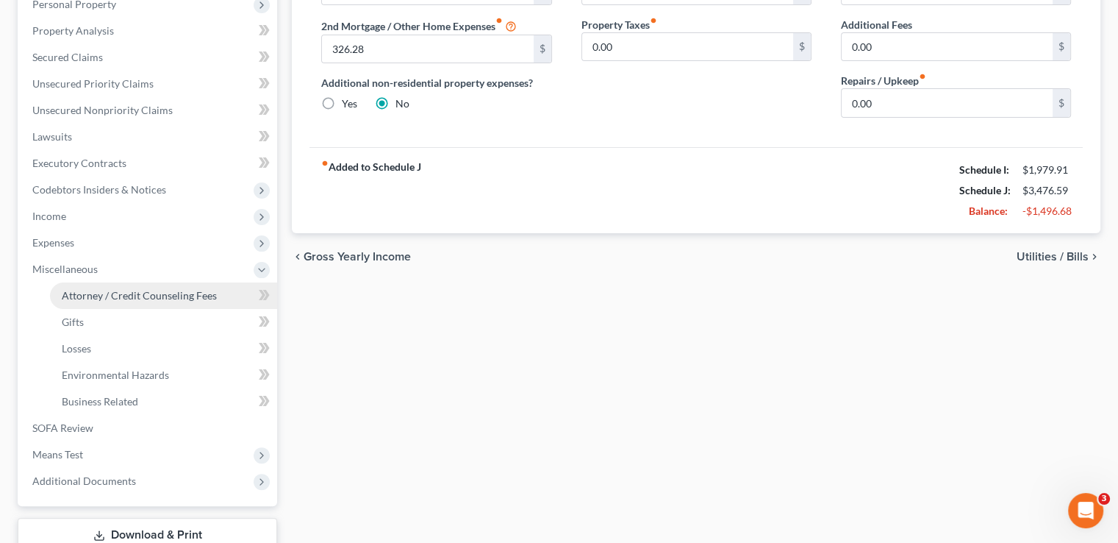
click at [118, 289] on span "Attorney / Credit Counseling Fees" at bounding box center [139, 295] width 155 height 12
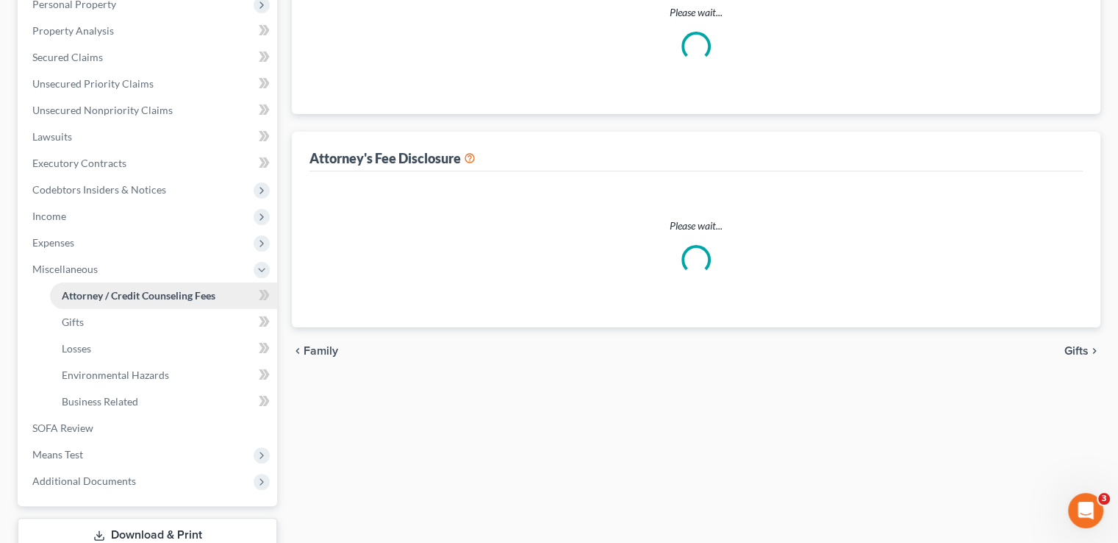
select select "3"
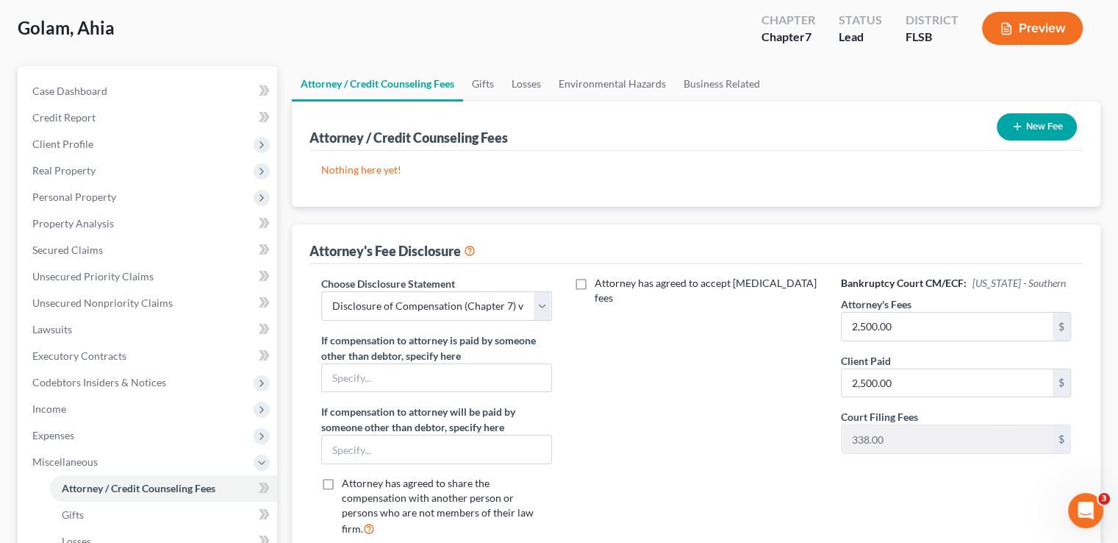
scroll to position [221, 0]
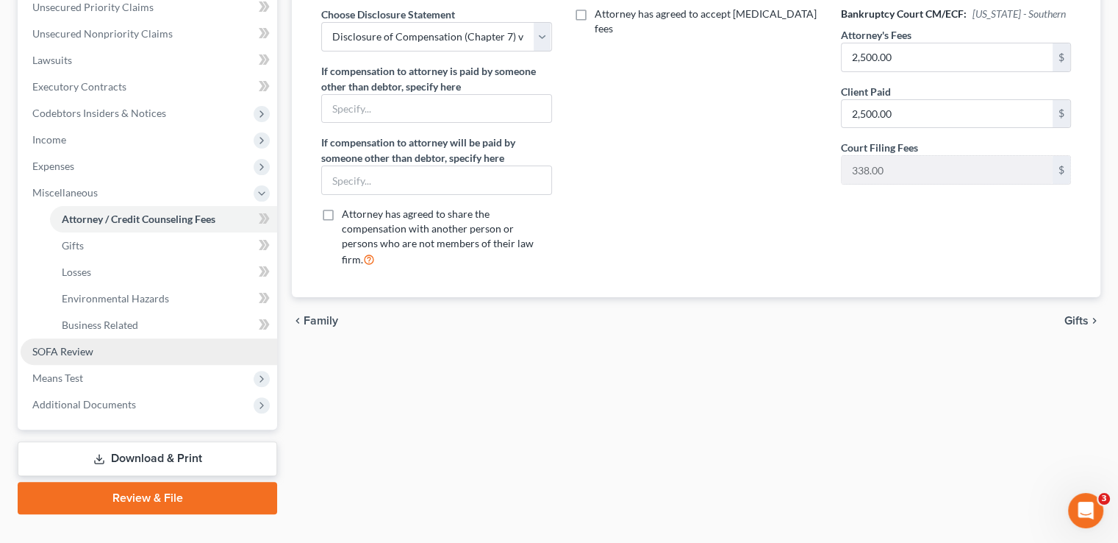
click at [98, 338] on link "SOFA Review" at bounding box center [149, 351] width 257 height 26
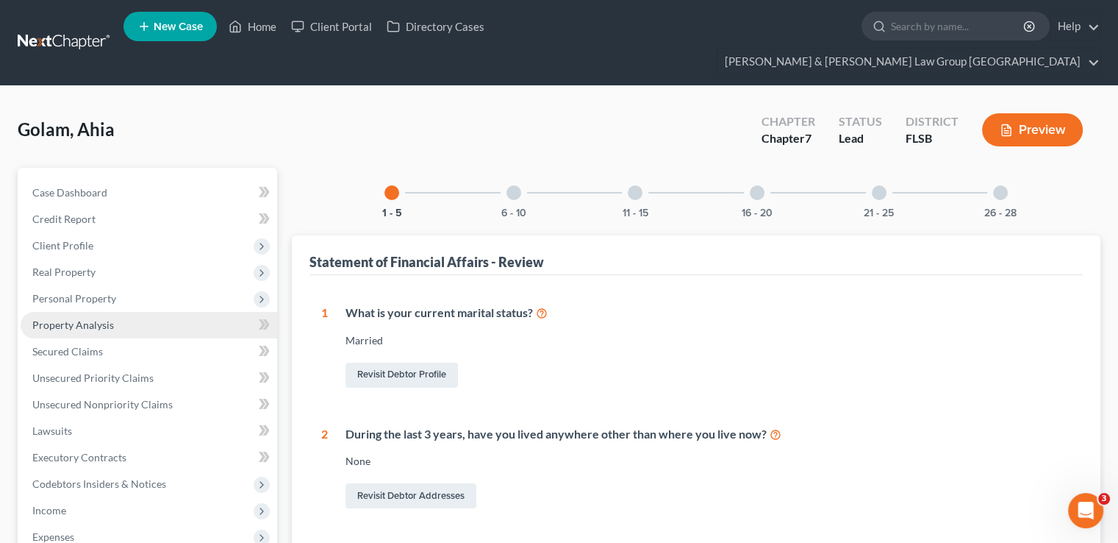
click at [65, 312] on link "Property Analysis" at bounding box center [149, 325] width 257 height 26
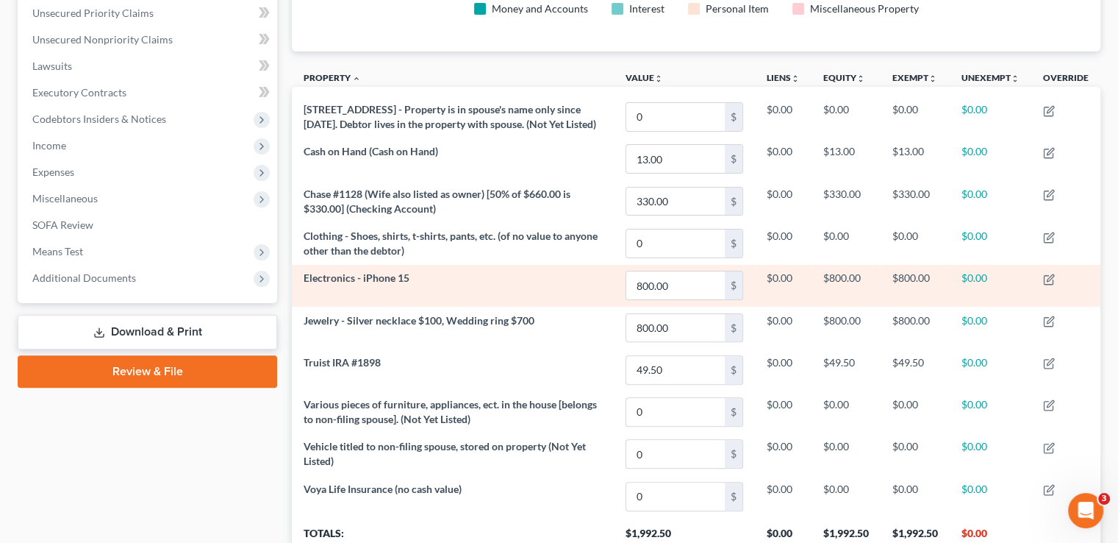
scroll to position [368, 0]
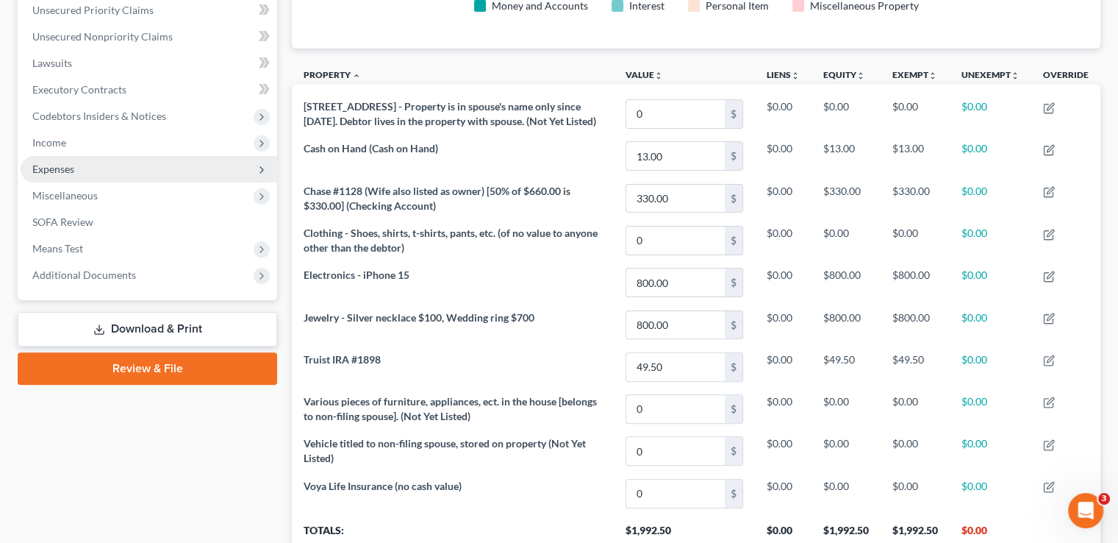
click at [43, 156] on span "Expenses" at bounding box center [149, 169] width 257 height 26
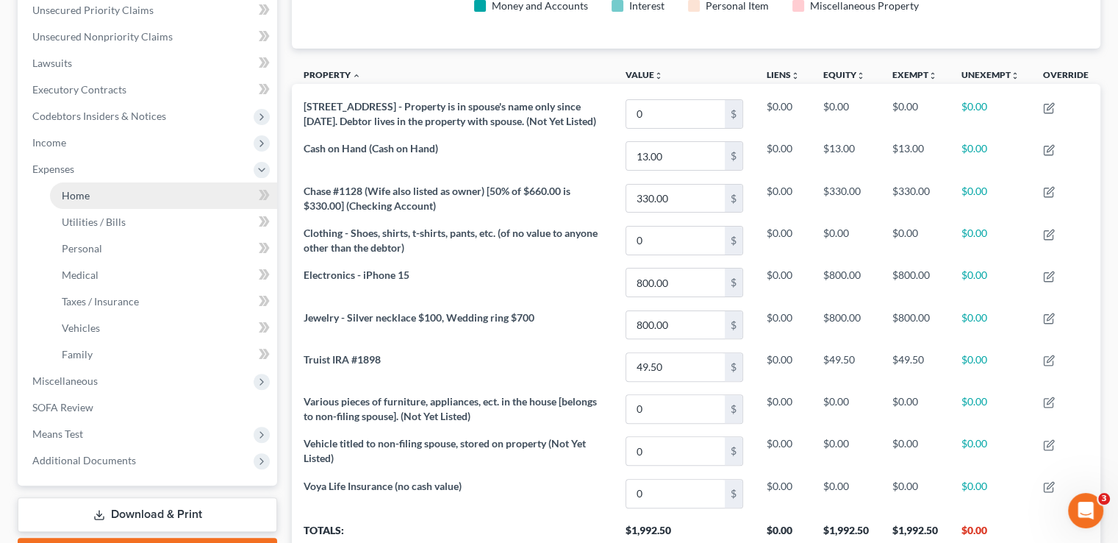
click at [108, 182] on link "Home" at bounding box center [163, 195] width 227 height 26
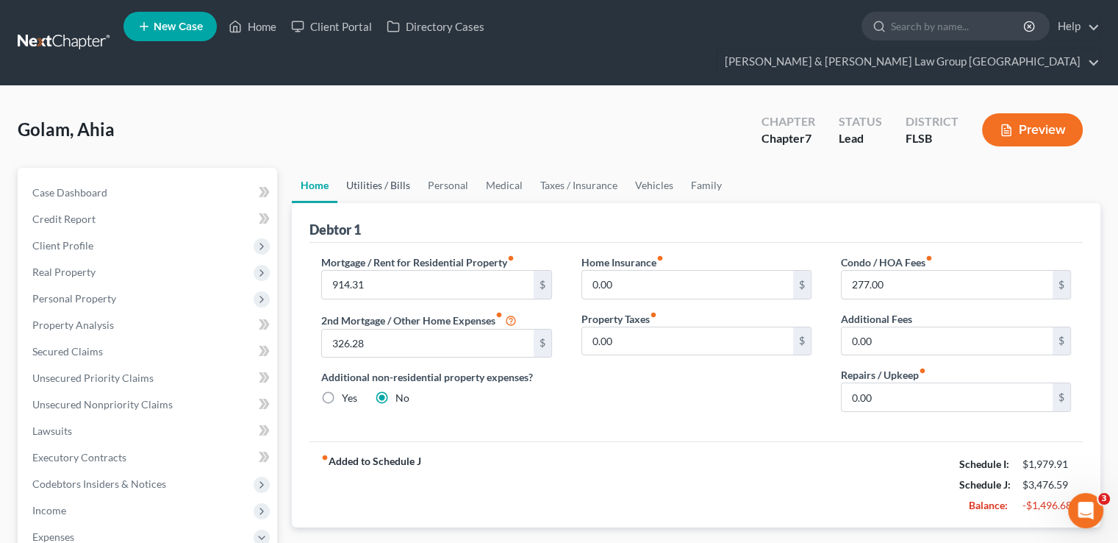
click at [393, 168] on link "Utilities / Bills" at bounding box center [378, 185] width 82 height 35
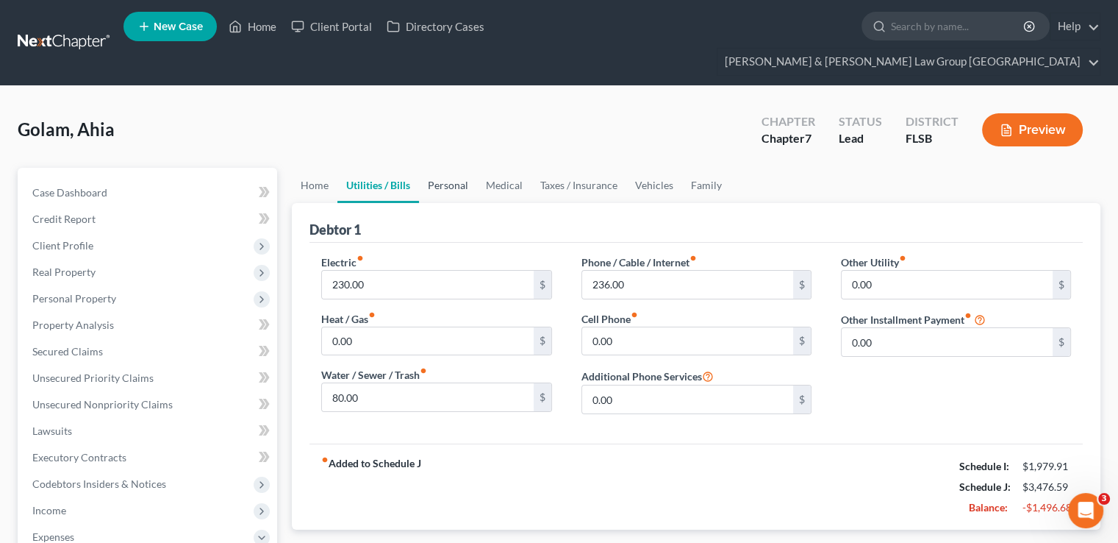
click at [454, 168] on link "Personal" at bounding box center [448, 185] width 58 height 35
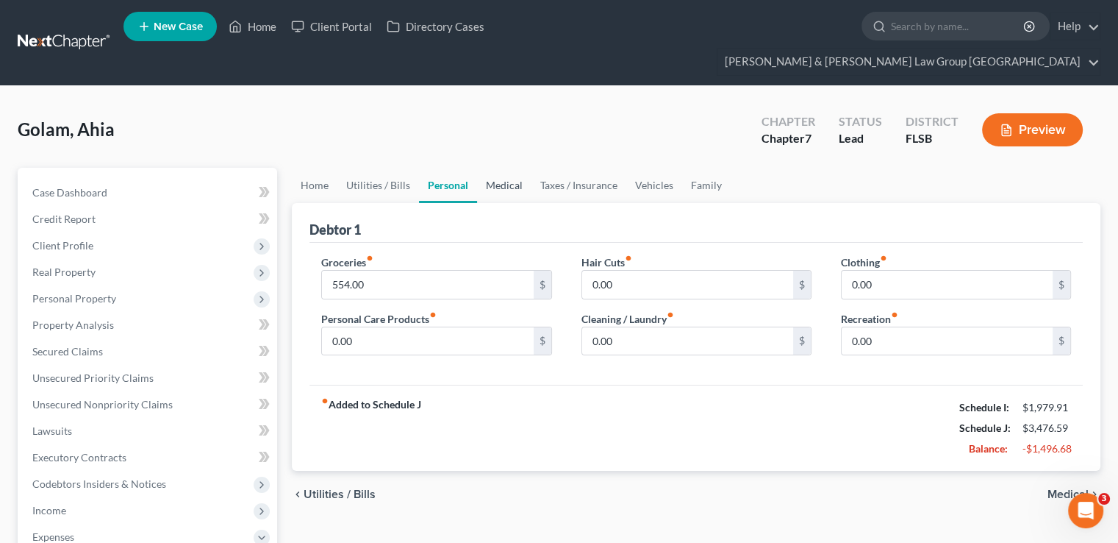
click at [499, 168] on link "Medical" at bounding box center [504, 185] width 54 height 35
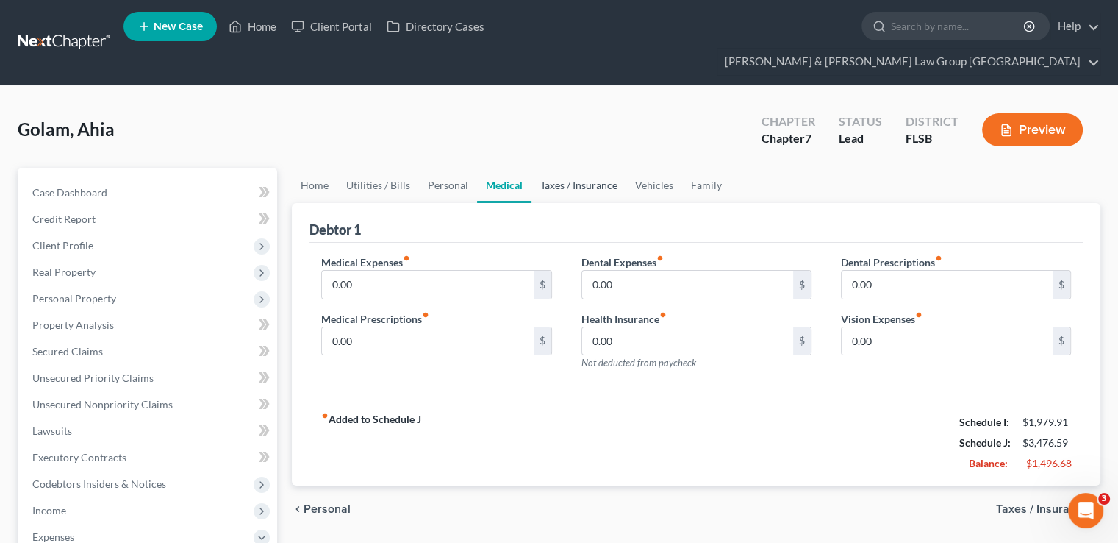
click at [562, 168] on link "Taxes / Insurance" at bounding box center [579, 185] width 95 height 35
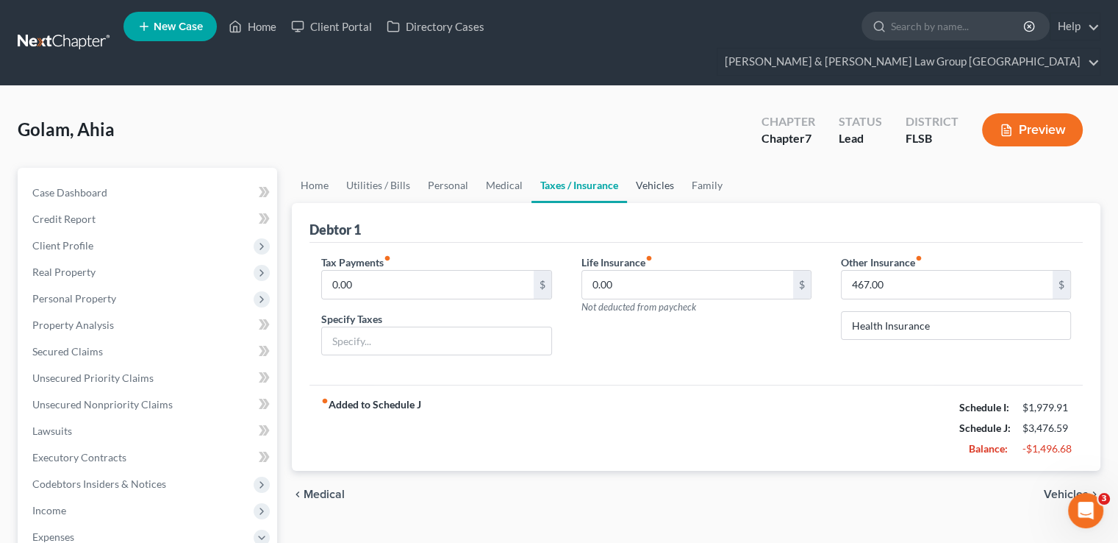
click at [641, 168] on link "Vehicles" at bounding box center [655, 185] width 56 height 35
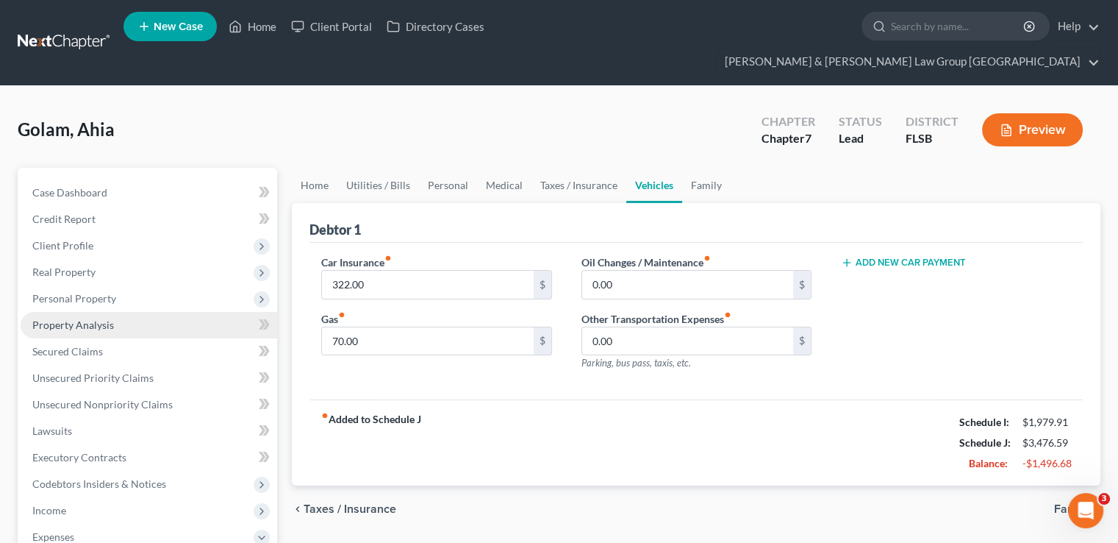
click at [87, 318] on span "Property Analysis" at bounding box center [73, 324] width 82 height 12
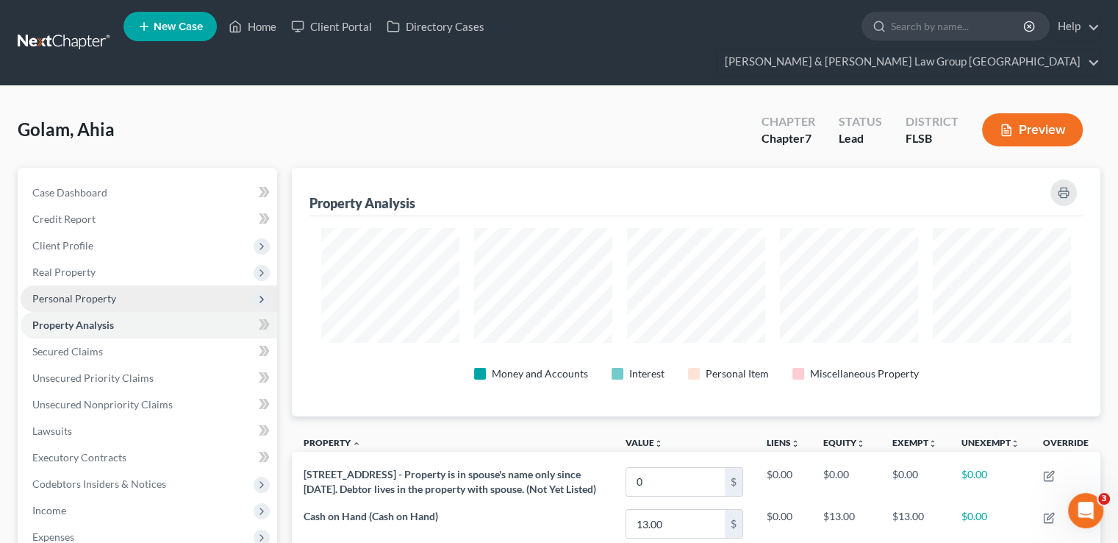
click at [82, 285] on span "Personal Property" at bounding box center [149, 298] width 257 height 26
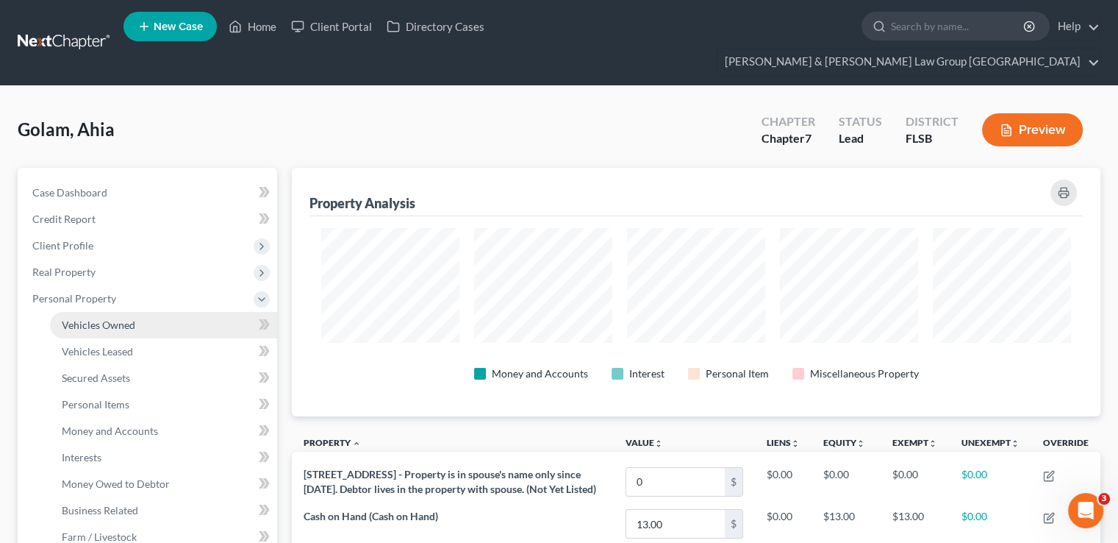
click at [95, 318] on span "Vehicles Owned" at bounding box center [99, 324] width 74 height 12
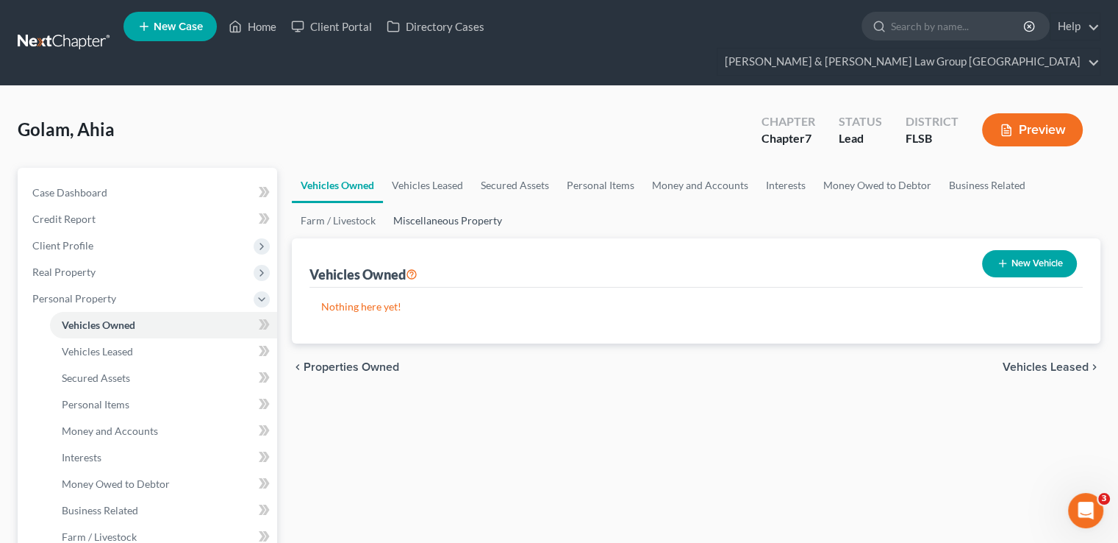
click at [451, 203] on link "Miscellaneous Property" at bounding box center [448, 220] width 126 height 35
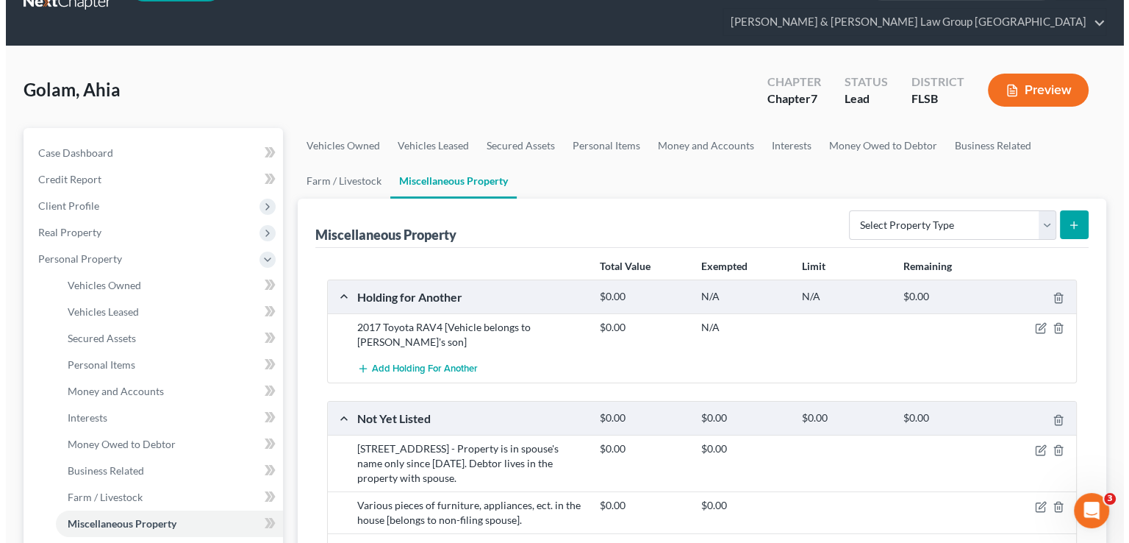
scroll to position [74, 0]
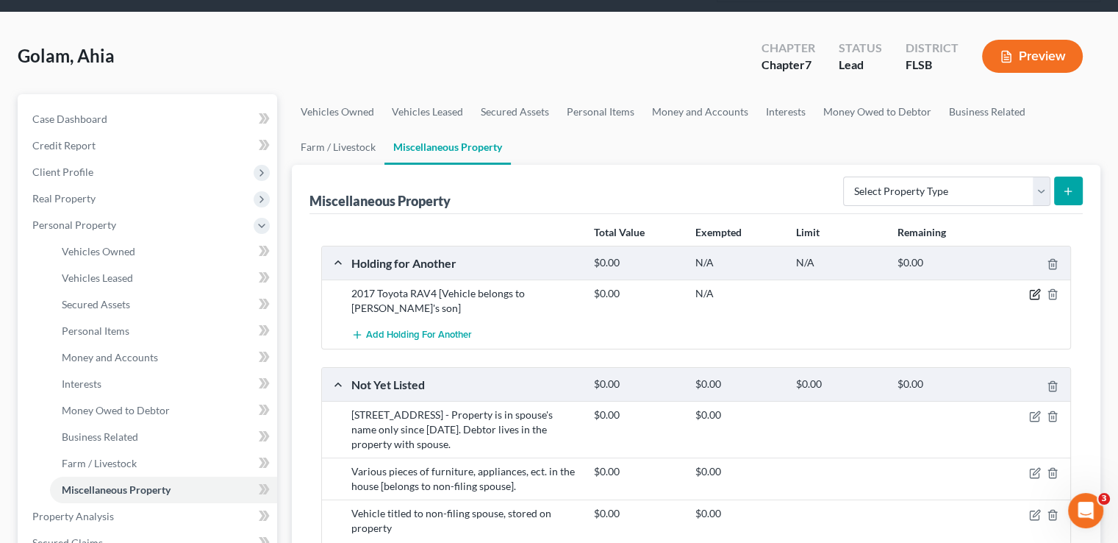
click at [1029, 288] on icon "button" at bounding box center [1035, 294] width 12 height 12
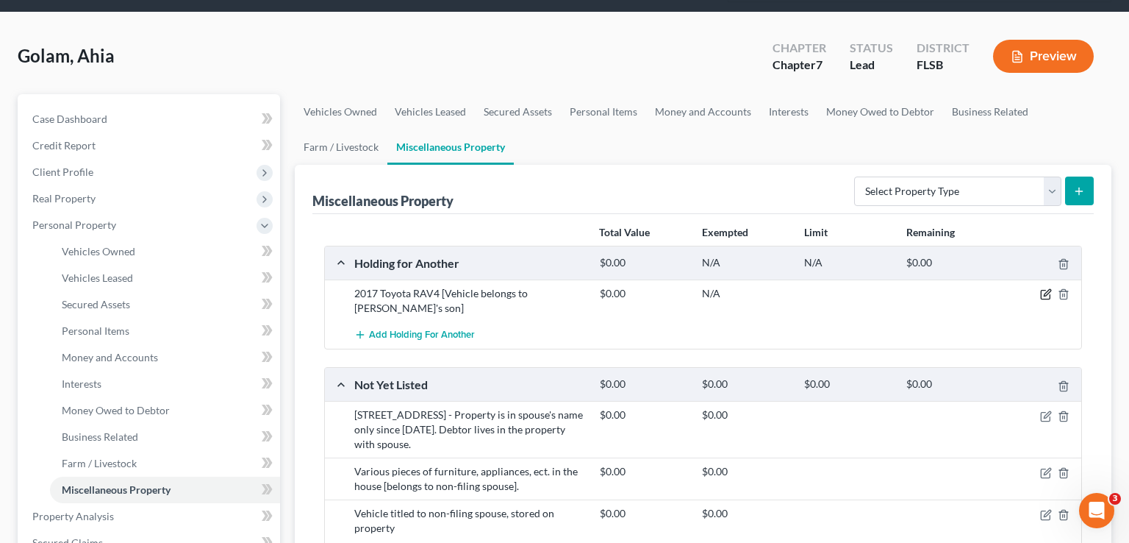
select select "35"
select select "9"
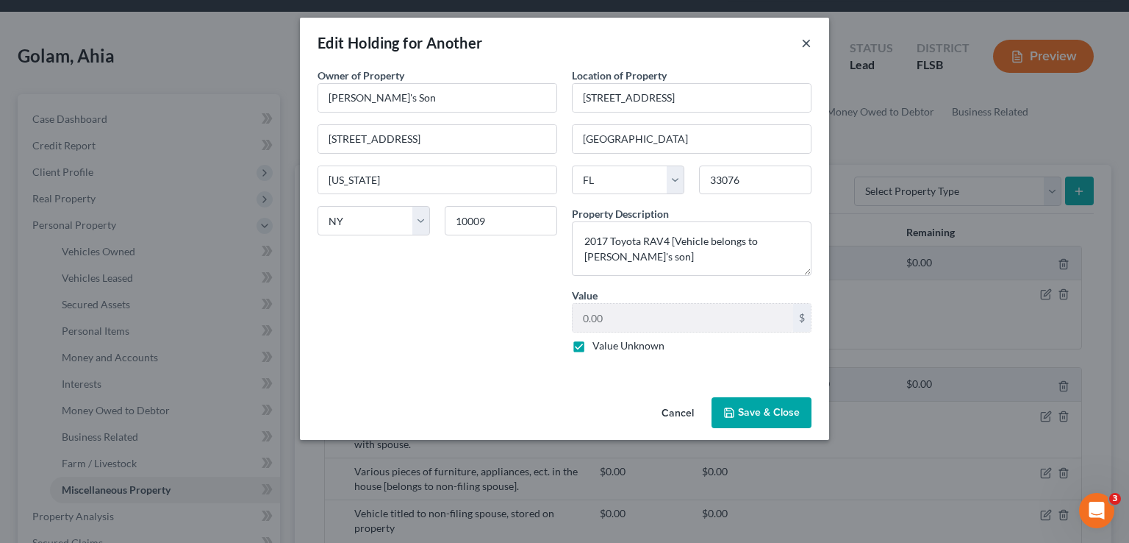
click at [807, 45] on button "×" at bounding box center [806, 43] width 10 height 18
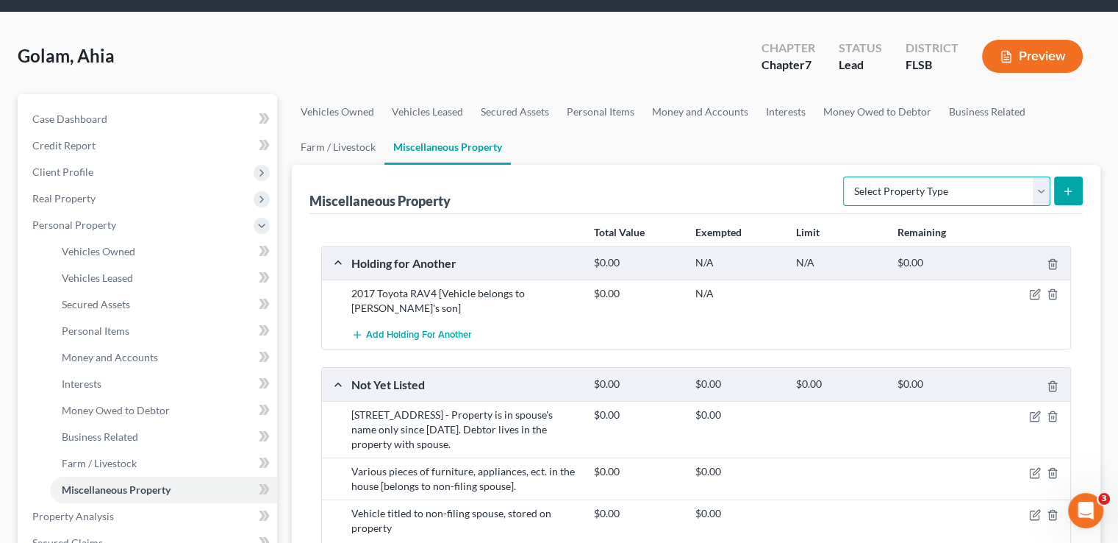
click at [958, 176] on select "Select Property Type Assigned for Creditor Benefit [DATE] Holding for Another N…" at bounding box center [946, 190] width 207 height 29
click at [1035, 288] on icon "button" at bounding box center [1035, 294] width 12 height 12
select select "35"
select select "9"
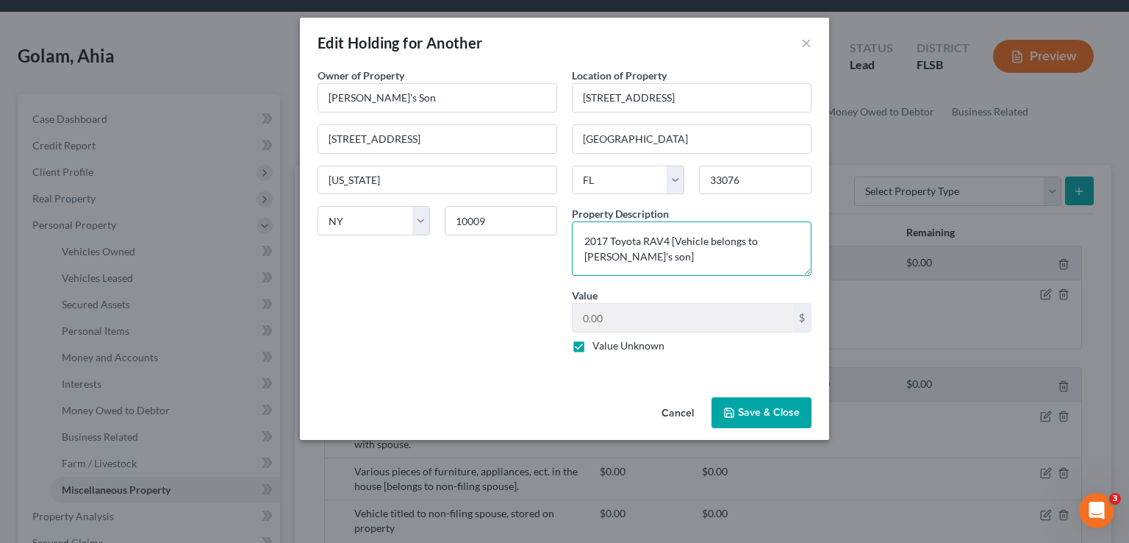
click at [673, 238] on textarea "2017 Toyota RAV4 [Vehicle belongs to [PERSON_NAME]'s son]" at bounding box center [692, 248] width 240 height 54
drag, startPoint x: 633, startPoint y: 259, endPoint x: 679, endPoint y: 261, distance: 46.4
click at [679, 261] on textarea "2017 Toyota RAV4 [Debtor uses this vehicle but the vehicle belongs to [PERSON_N…" at bounding box center [692, 248] width 240 height 54
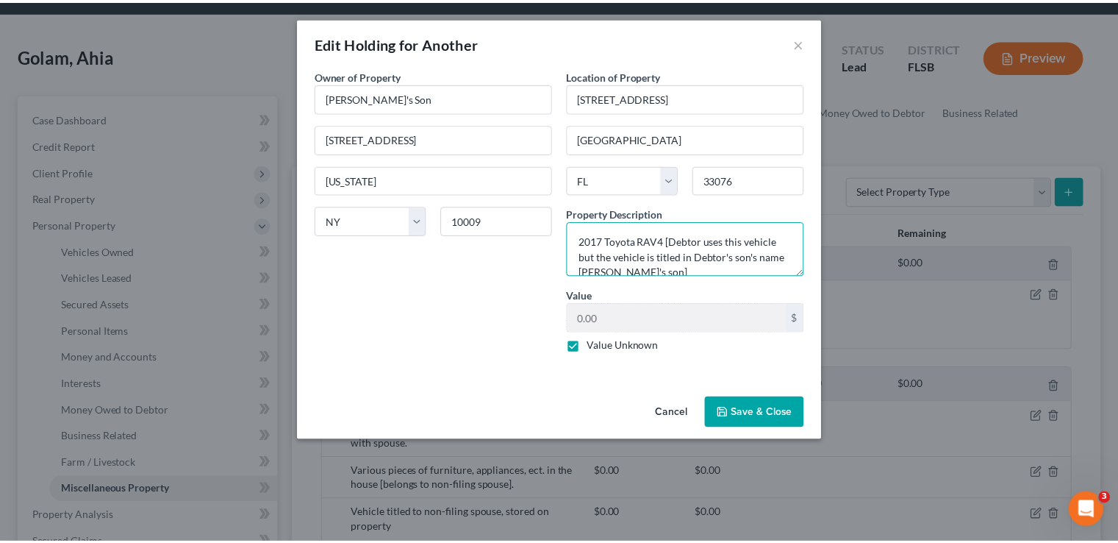
scroll to position [3, 0]
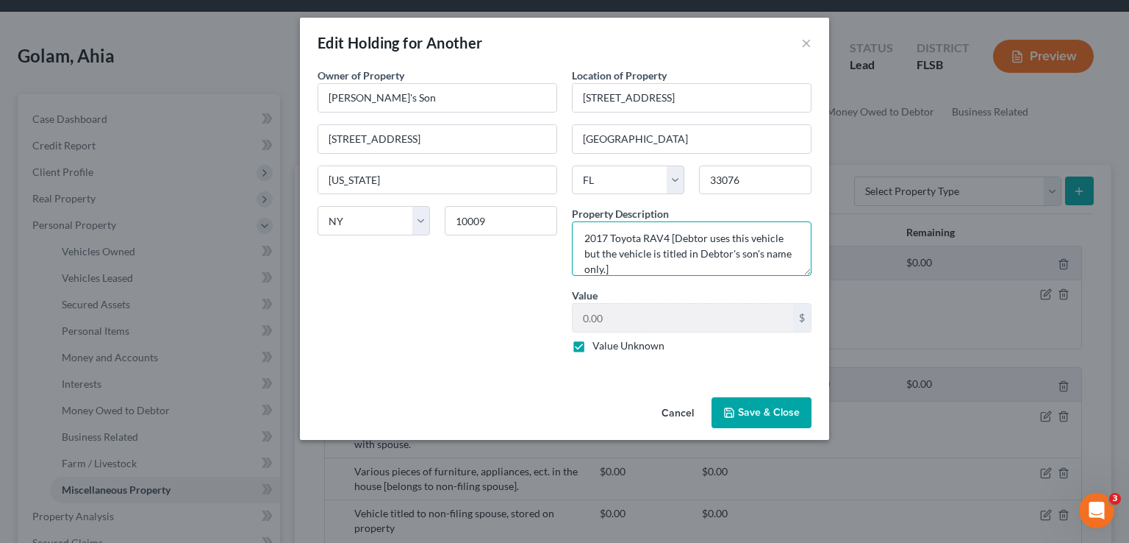
type textarea "2017 Toyota RAV4 [Debtor uses this vehicle but the vehicle is titled in Debtor'…"
drag, startPoint x: 748, startPoint y: 415, endPoint x: 762, endPoint y: 410, distance: 15.2
click at [750, 415] on button "Save & Close" at bounding box center [762, 412] width 100 height 31
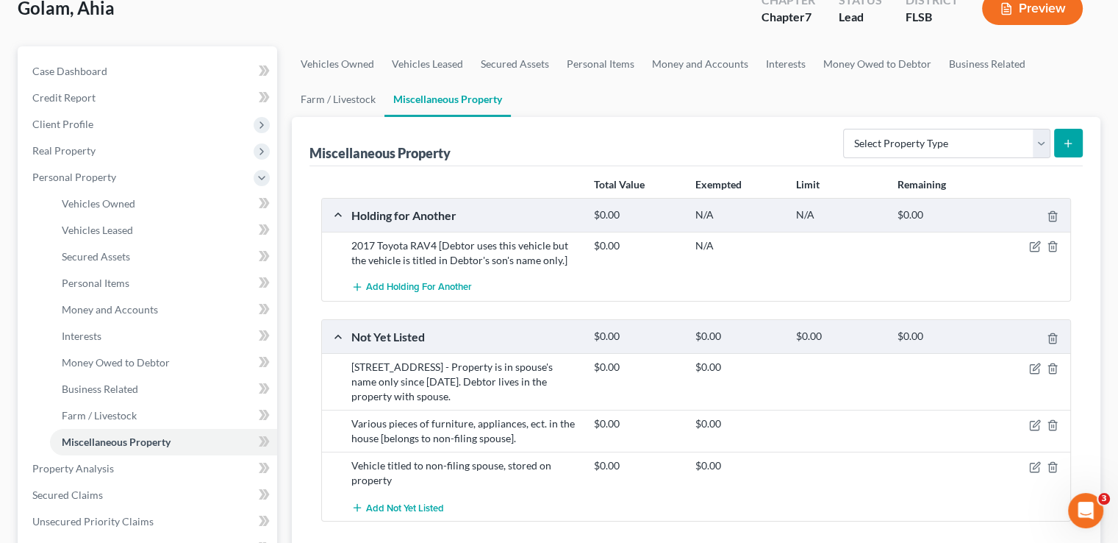
scroll to position [147, 0]
